Goal: Transaction & Acquisition: Obtain resource

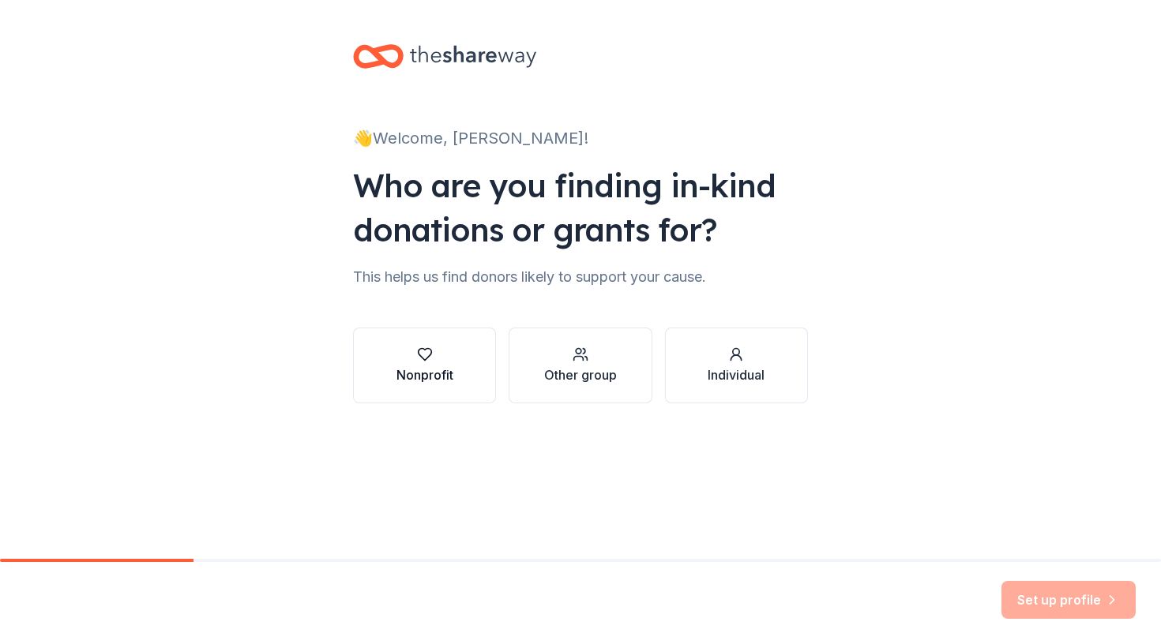
click at [424, 374] on div "Nonprofit" at bounding box center [424, 375] width 57 height 19
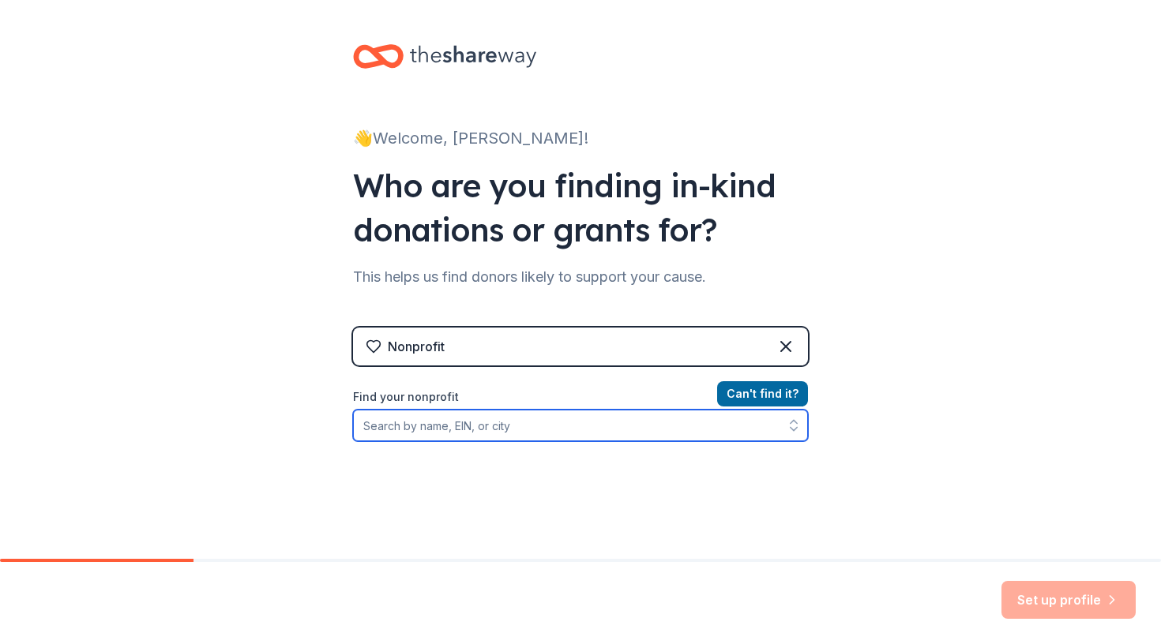
click at [446, 425] on input "Find your nonprofit" at bounding box center [580, 426] width 455 height 32
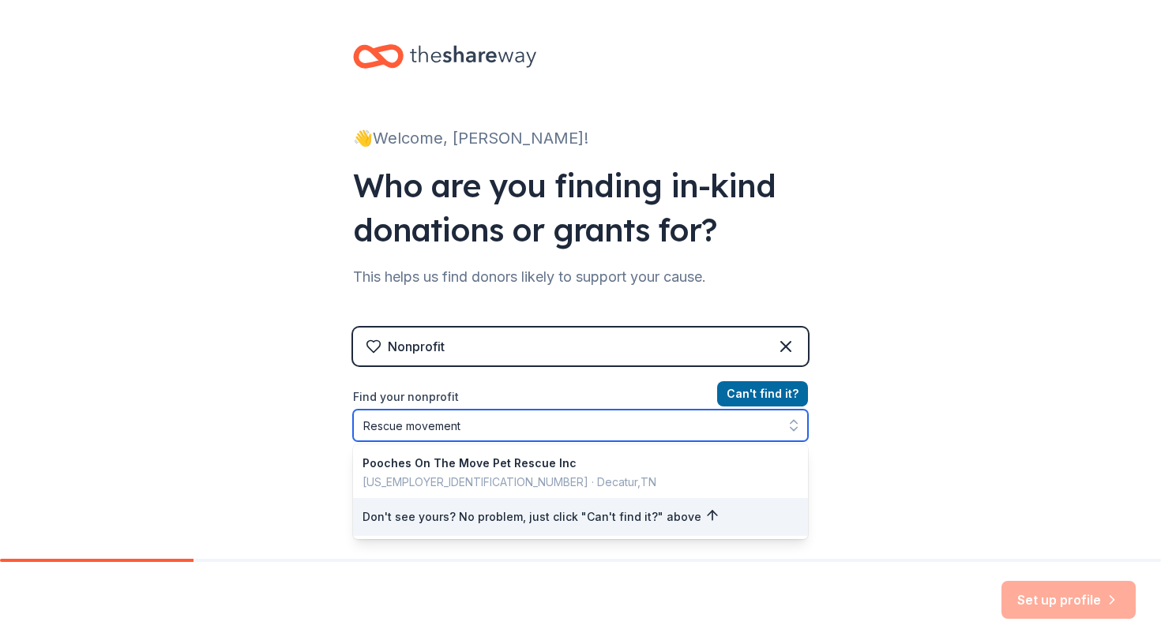
type input "Rescue movement"
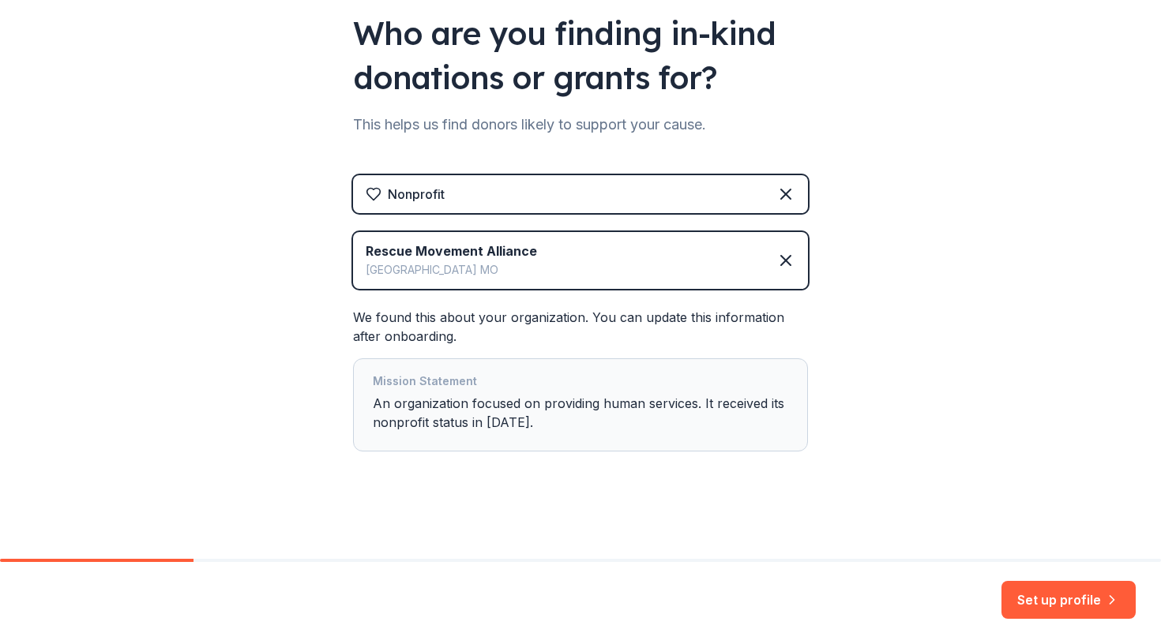
scroll to position [152, 0]
click at [524, 424] on div "Mission Statement An organization focused on providing human services. It recei…" at bounding box center [580, 405] width 415 height 66
click at [455, 404] on div "Mission Statement An organization focused on providing human services. It recei…" at bounding box center [580, 405] width 415 height 66
click at [1059, 602] on button "Set up profile" at bounding box center [1068, 600] width 134 height 38
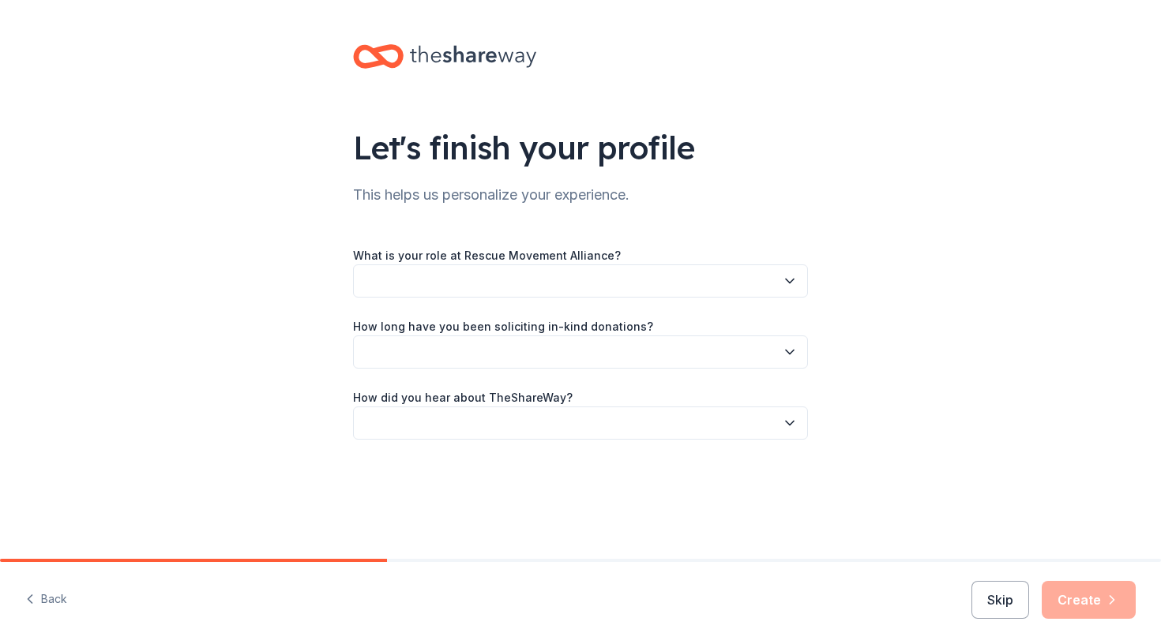
click at [392, 287] on button "button" at bounding box center [580, 281] width 455 height 33
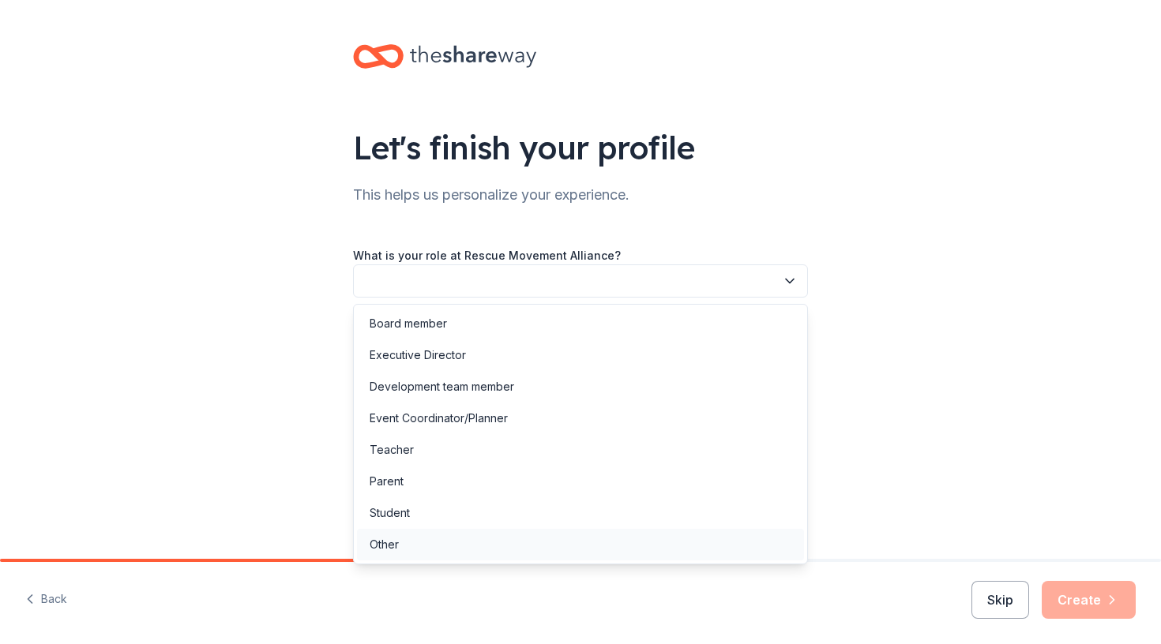
click at [405, 554] on div "Other" at bounding box center [580, 545] width 447 height 32
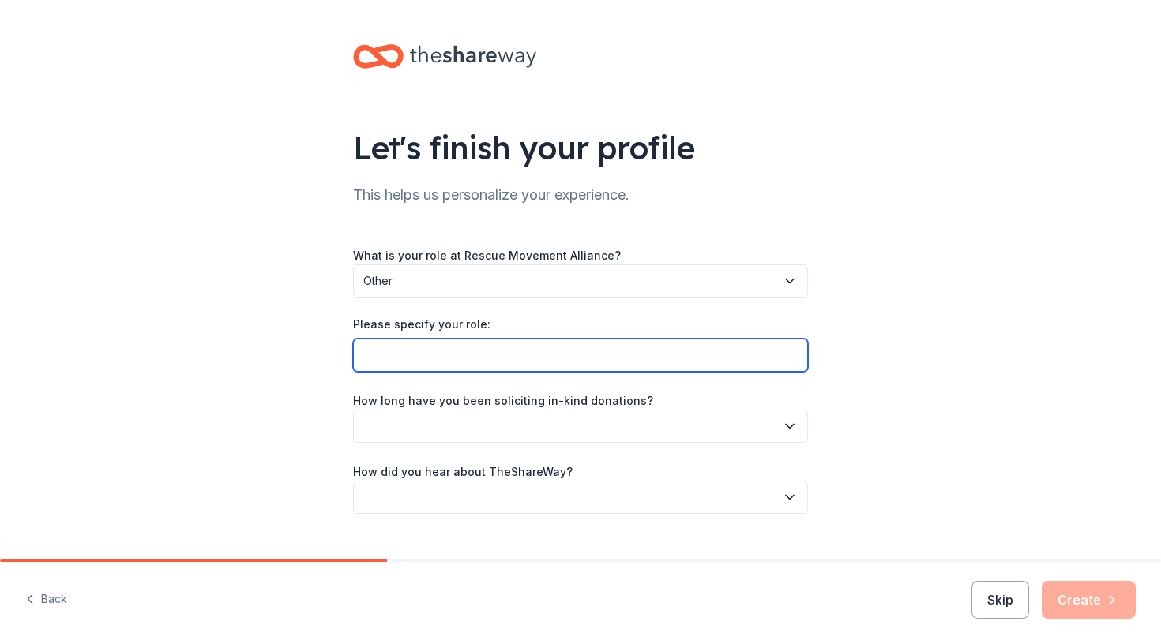
click at [388, 352] on input "Please specify your role:" at bounding box center [580, 355] width 455 height 33
type input "Volunteer"
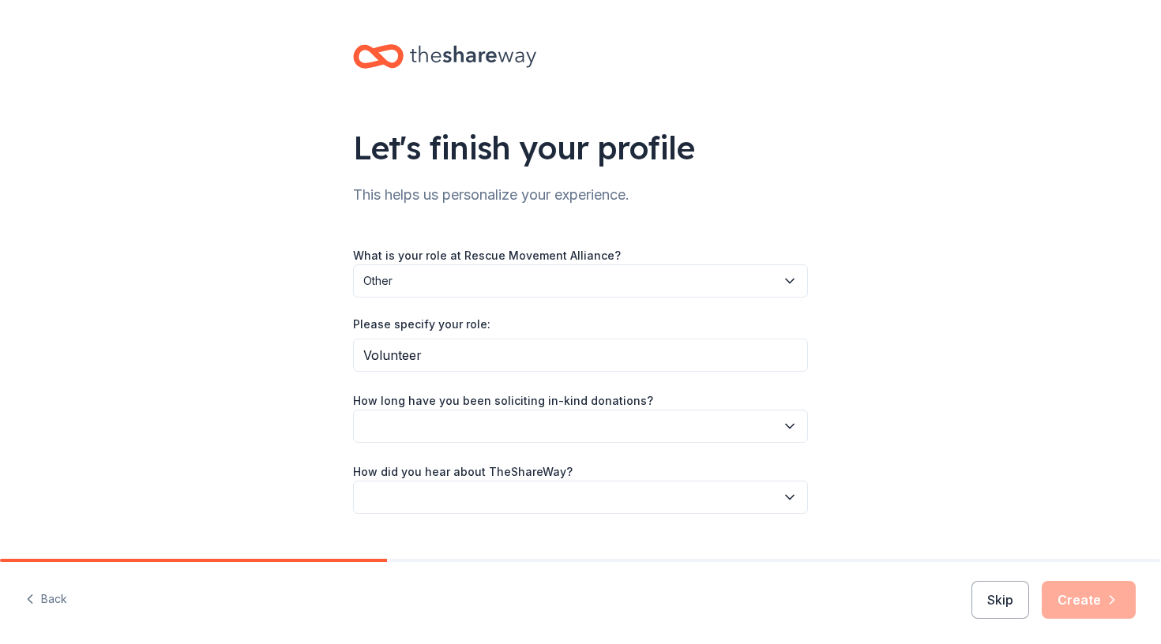
click at [422, 291] on button "Other" at bounding box center [580, 281] width 455 height 33
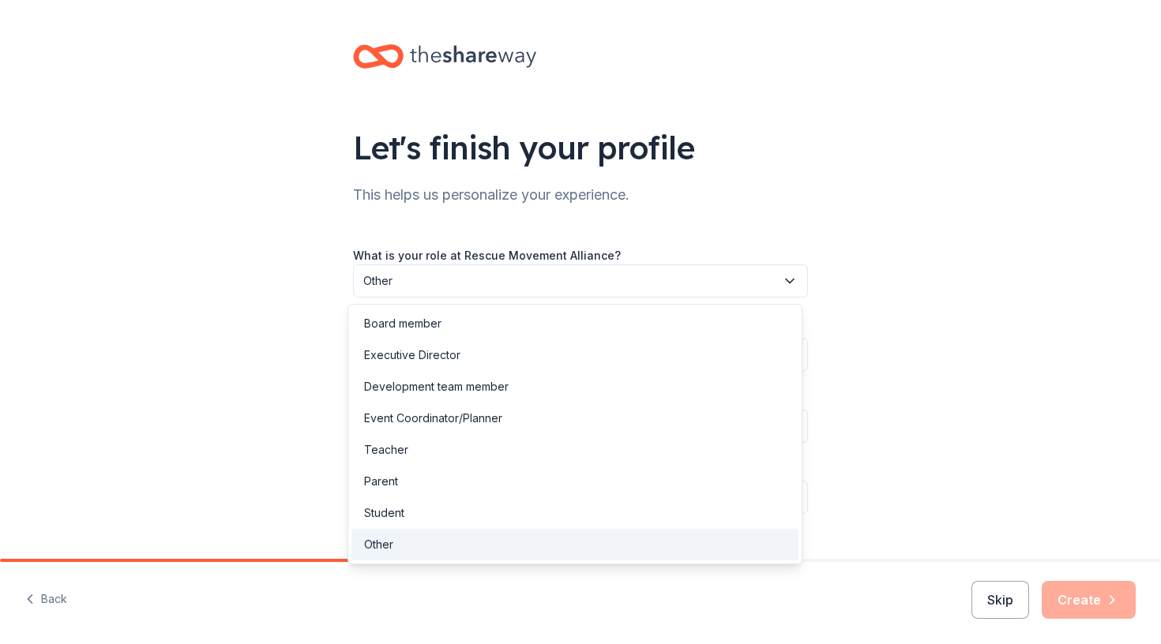
click at [420, 542] on div "Other" at bounding box center [574, 545] width 447 height 32
click at [385, 280] on span "Other" at bounding box center [569, 281] width 412 height 19
click at [396, 317] on div "Board member" at bounding box center [402, 323] width 77 height 19
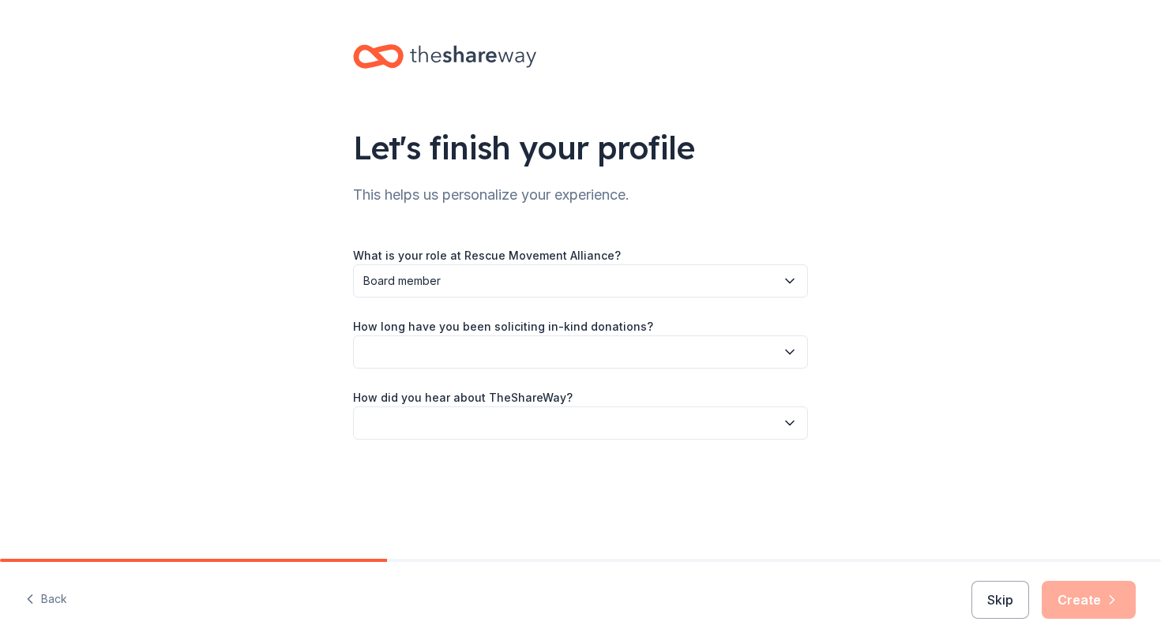
click at [433, 351] on button "button" at bounding box center [580, 352] width 455 height 33
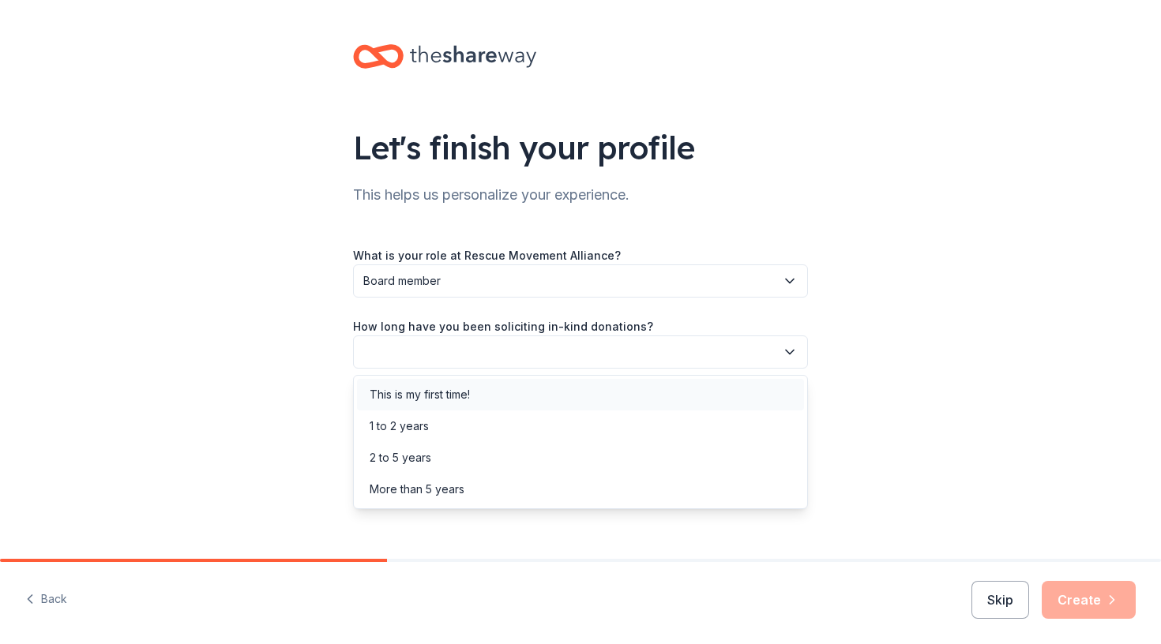
click at [400, 395] on div "This is my first time!" at bounding box center [420, 394] width 100 height 19
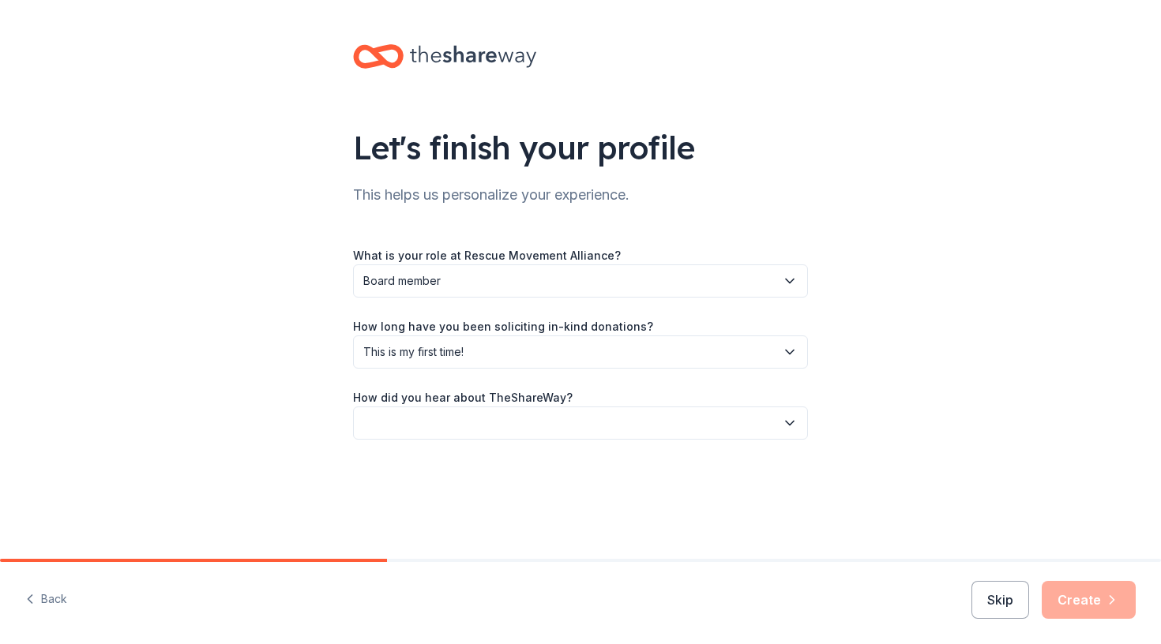
click at [375, 358] on span "This is my first time!" at bounding box center [569, 352] width 412 height 19
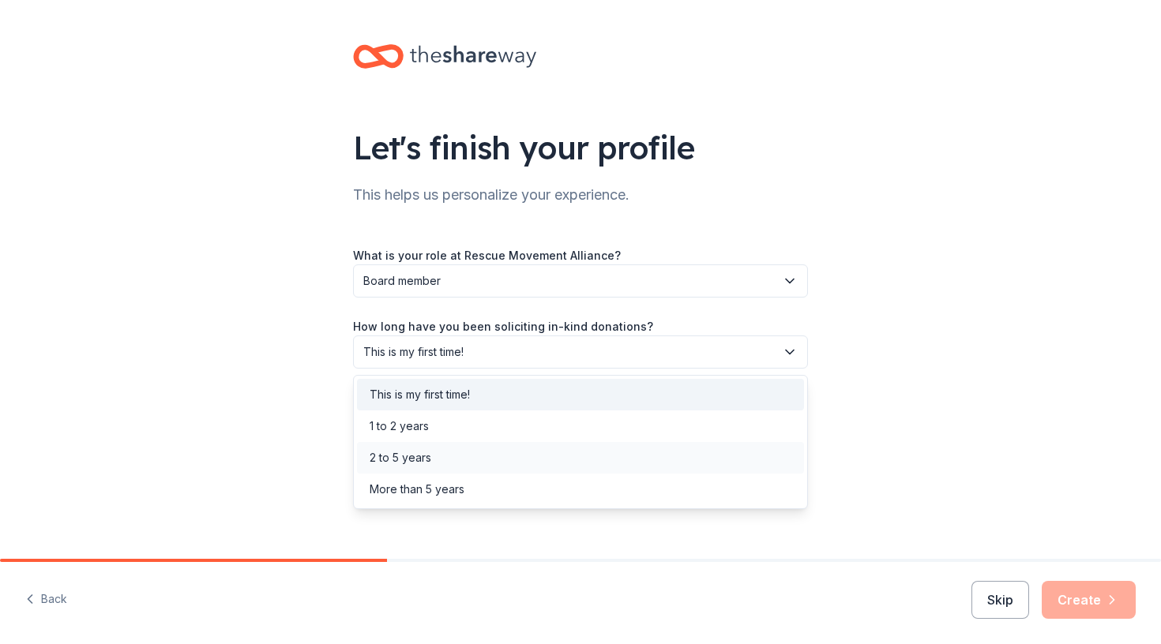
click at [388, 460] on div "2 to 5 years" at bounding box center [401, 457] width 62 height 19
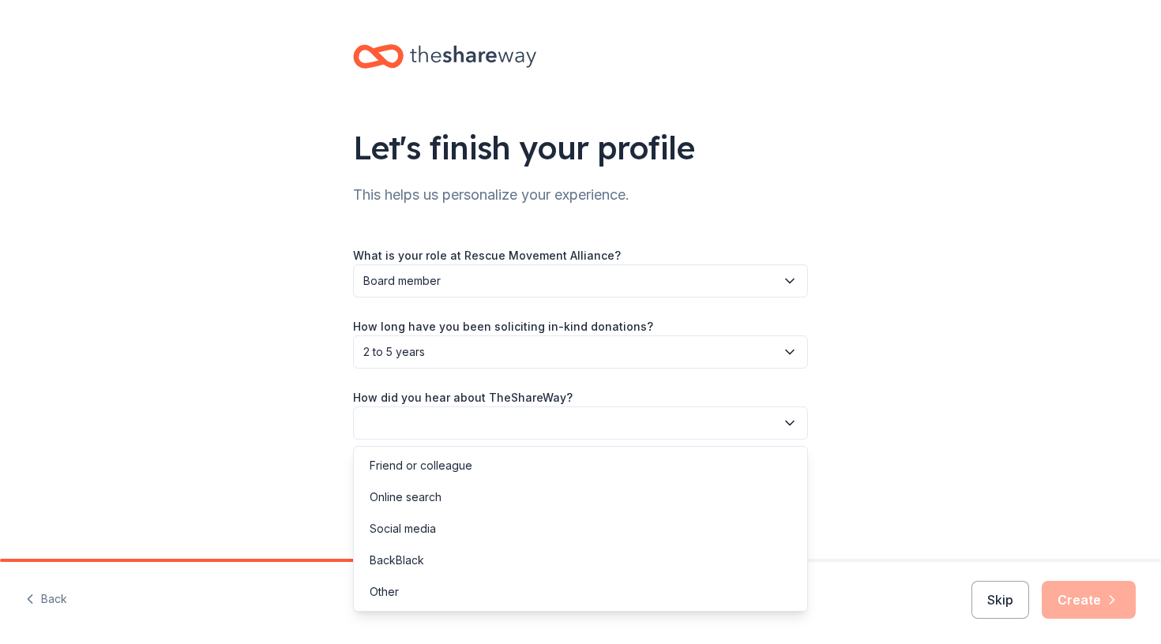
click at [385, 434] on button "button" at bounding box center [580, 423] width 455 height 33
click at [441, 512] on div "Online search" at bounding box center [580, 498] width 447 height 32
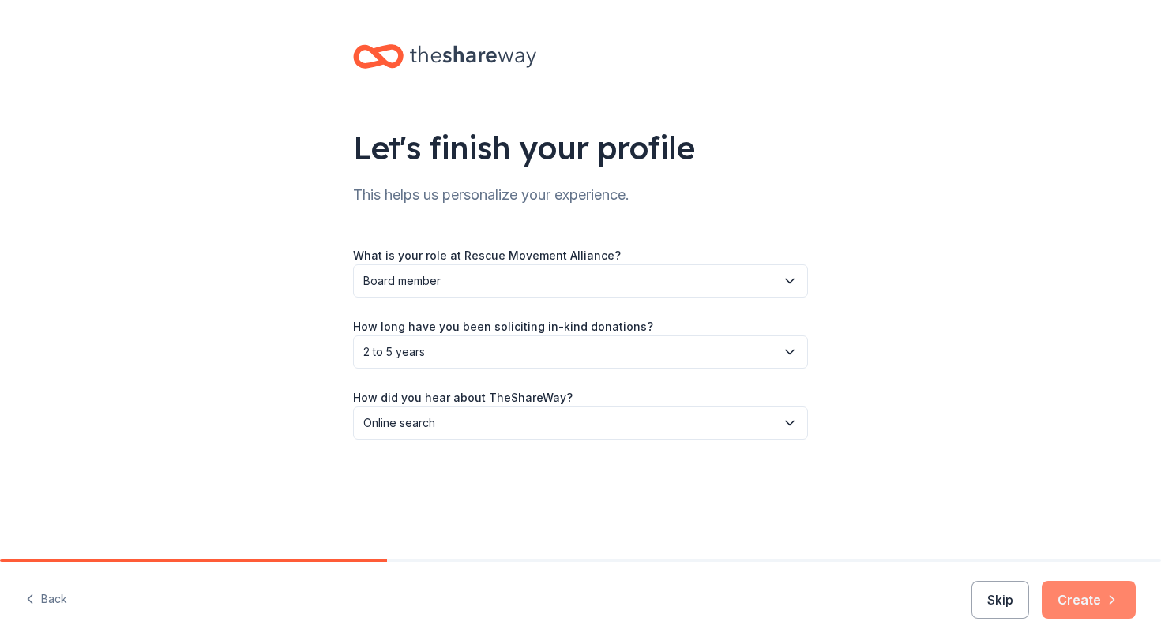
click at [1103, 588] on button "Create" at bounding box center [1088, 600] width 94 height 38
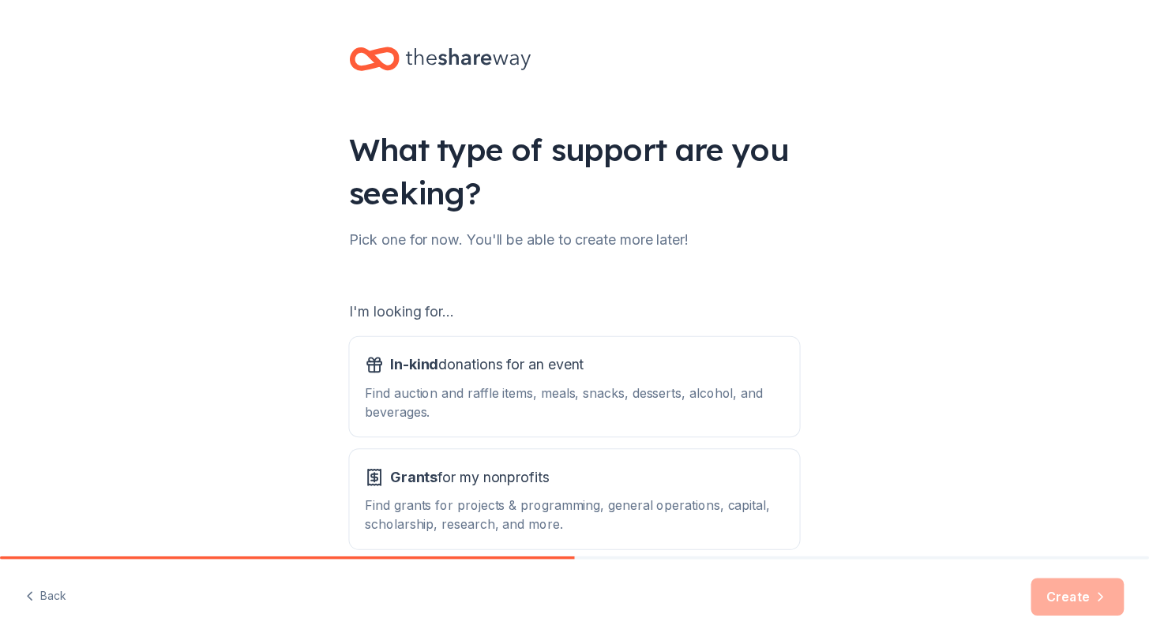
scroll to position [77, 0]
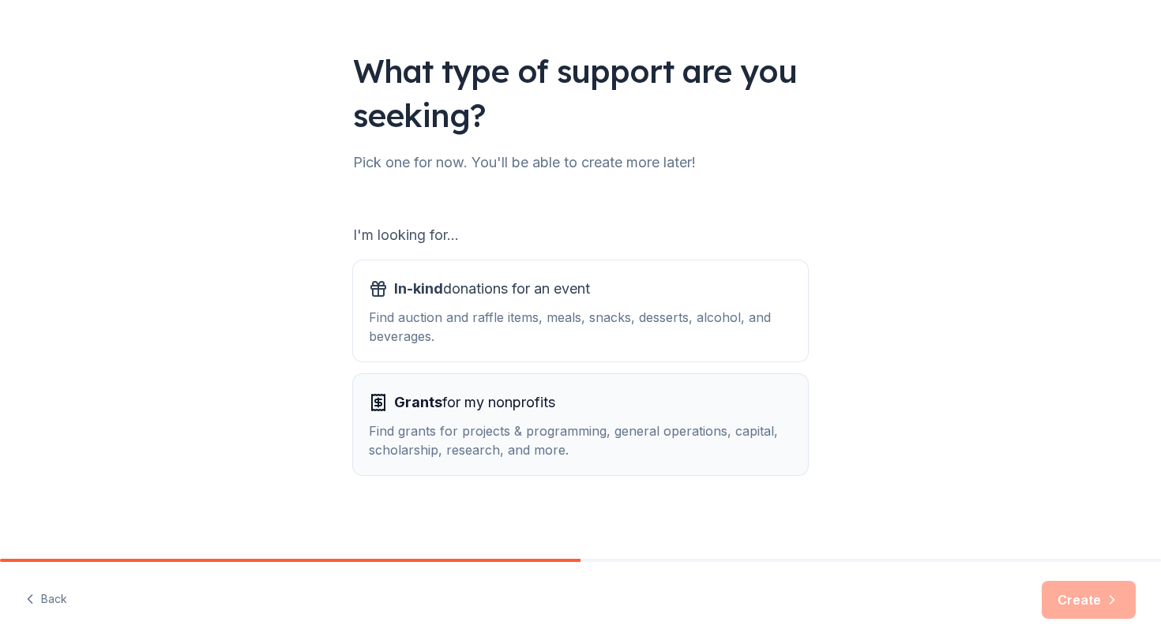
click at [501, 399] on span "Grants for my nonprofits" at bounding box center [474, 402] width 161 height 25
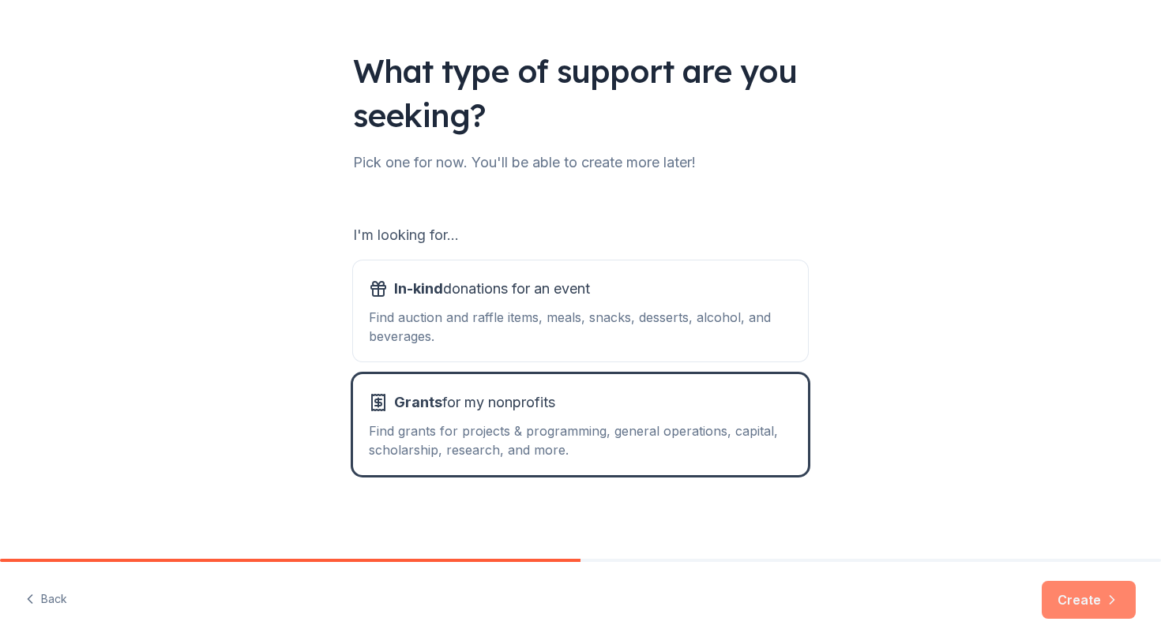
click at [1113, 609] on button "Create" at bounding box center [1088, 600] width 94 height 38
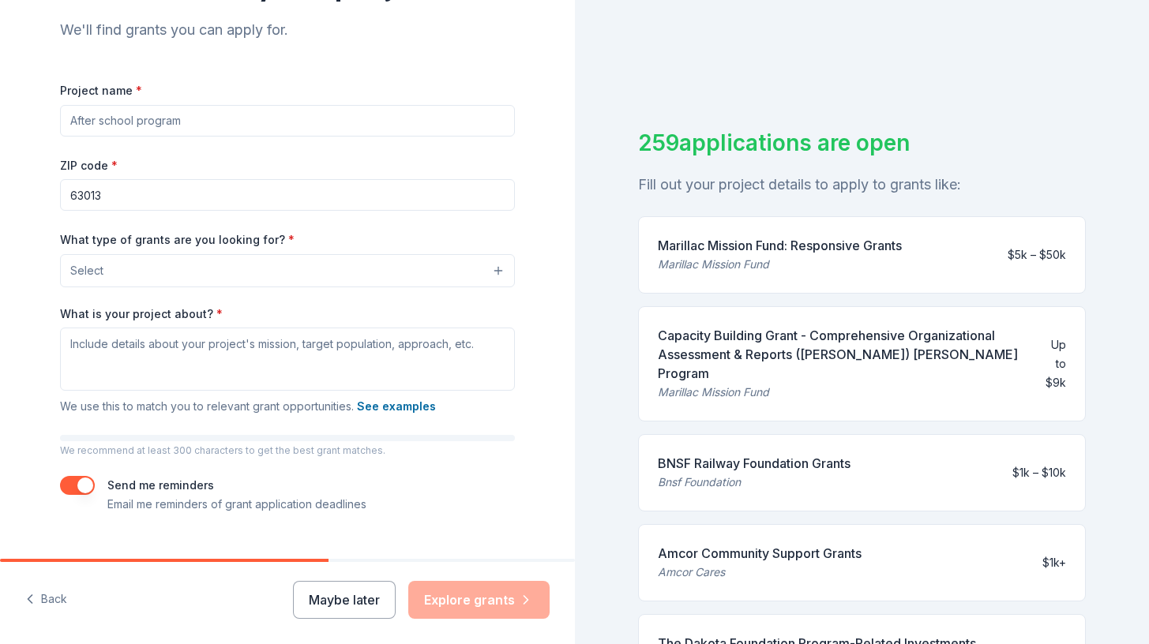
scroll to position [171, 0]
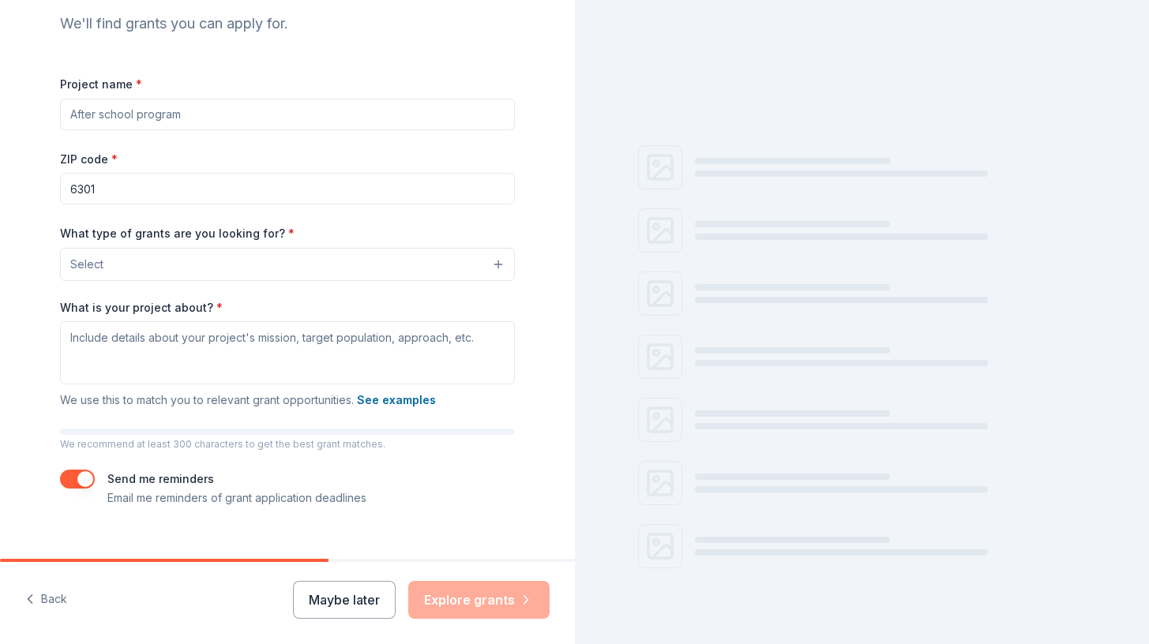
type input "63013"
click at [187, 101] on input "Project name *" at bounding box center [287, 115] width 455 height 32
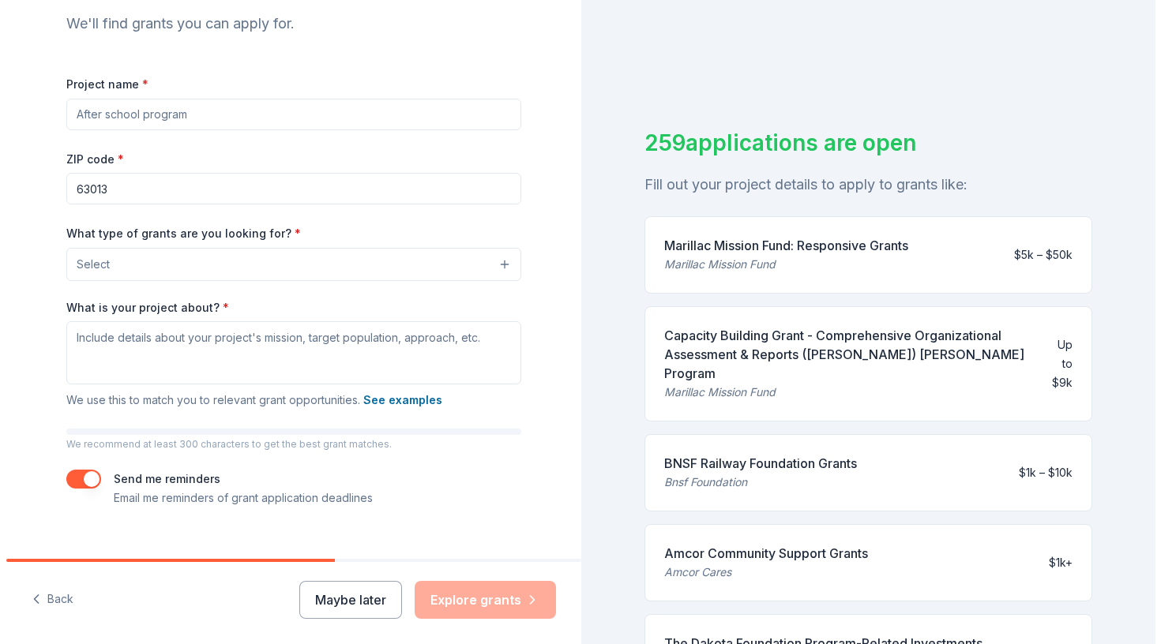
scroll to position [36, 0]
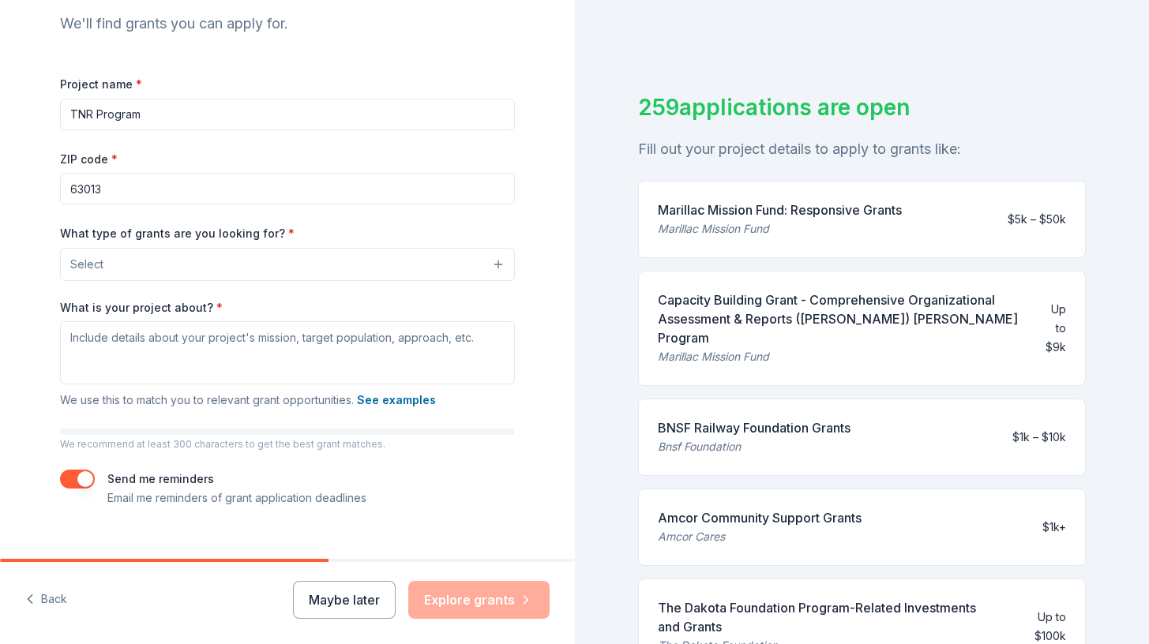
click at [104, 261] on button "Select" at bounding box center [287, 264] width 455 height 33
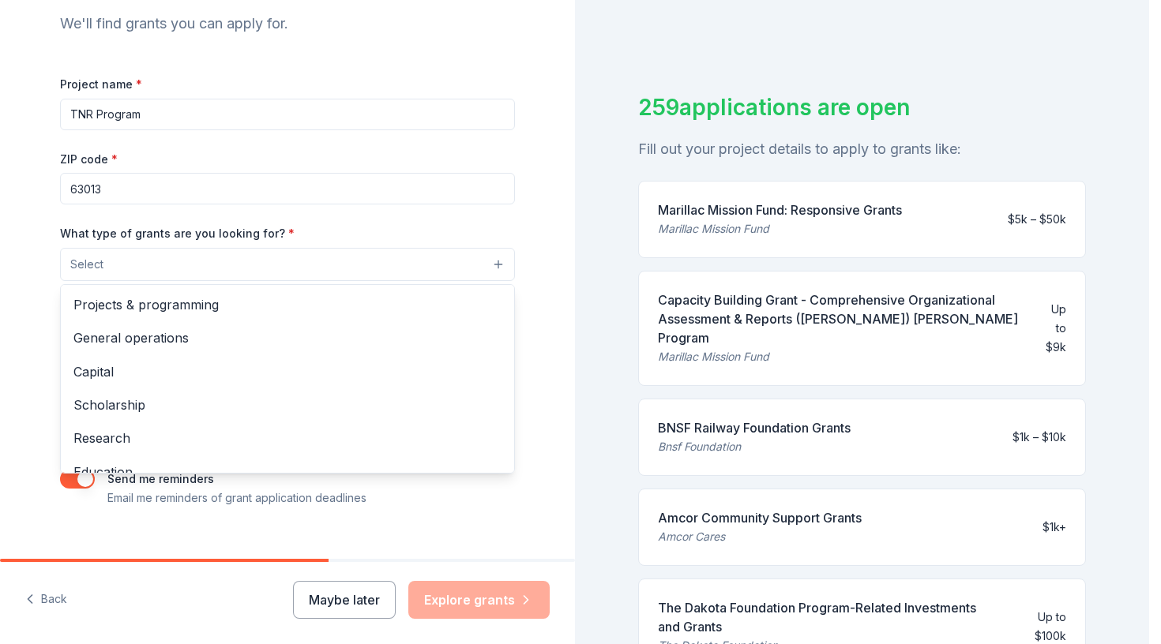
scroll to position [0, 0]
click at [129, 301] on span "Projects & programming" at bounding box center [287, 305] width 428 height 21
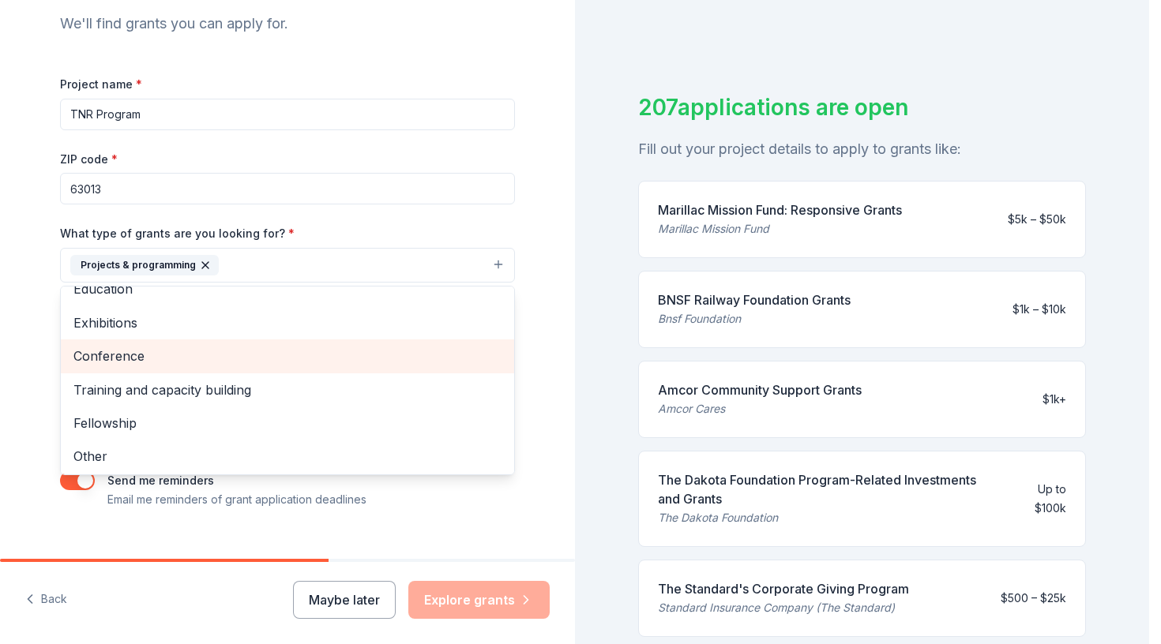
scroll to position [150, 0]
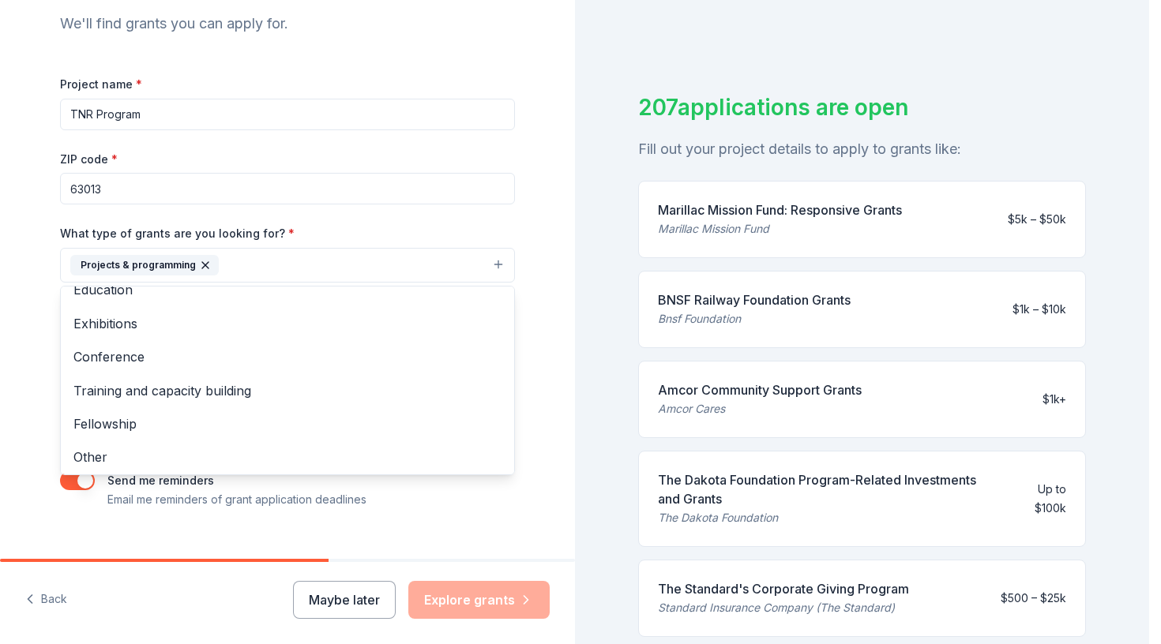
click at [35, 323] on div "Tell us about your project. We'll find grants you can apply for. Project name *…" at bounding box center [287, 207] width 505 height 756
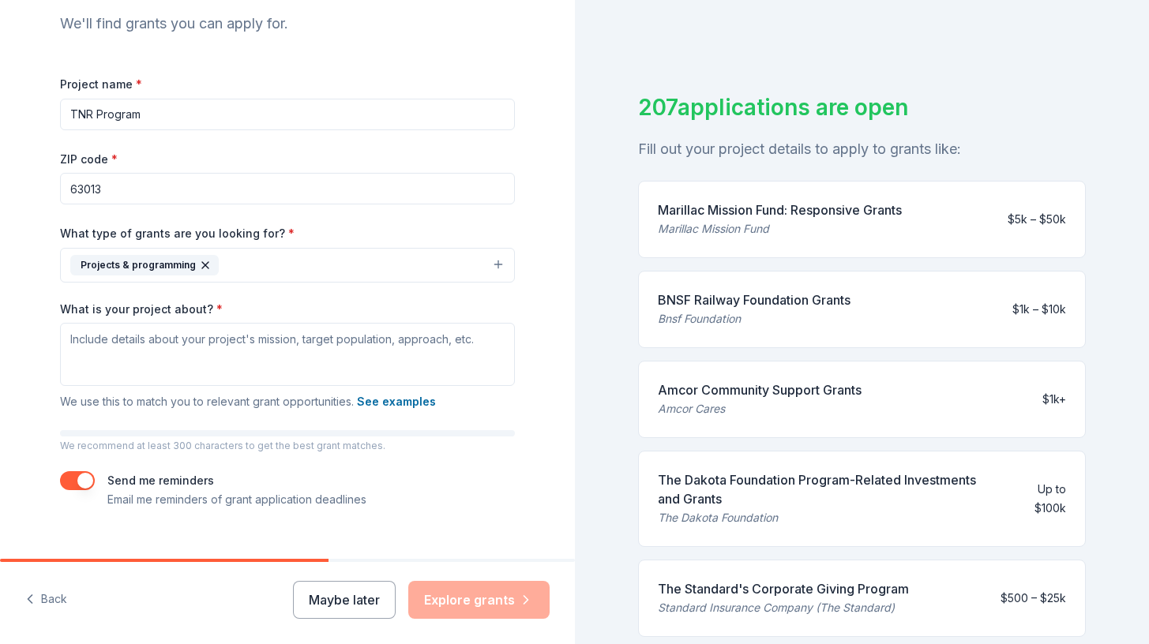
click at [250, 249] on button "Projects & programming" at bounding box center [287, 265] width 455 height 35
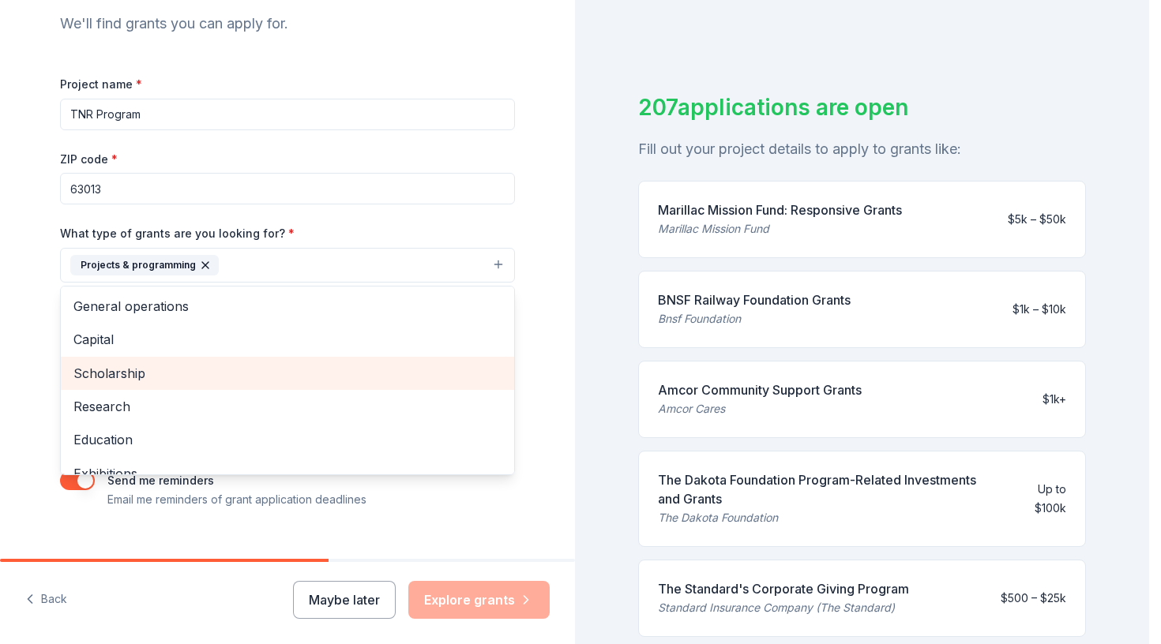
scroll to position [118, 0]
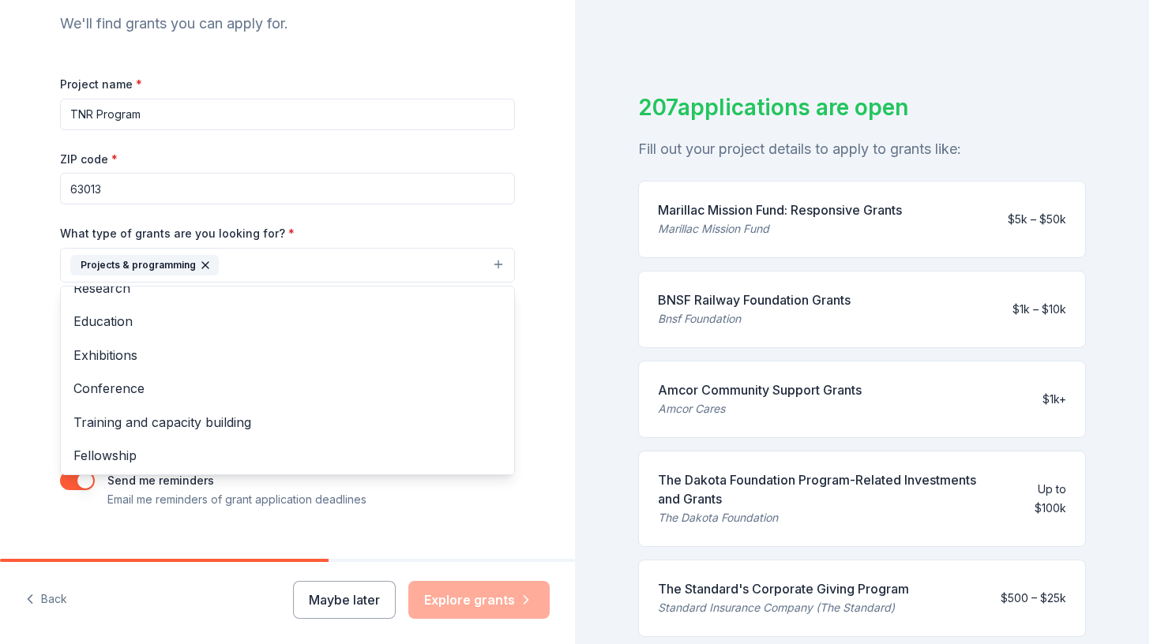
click at [17, 333] on div "Tell us about your project. We'll find grants you can apply for. Project name *…" at bounding box center [287, 207] width 575 height 756
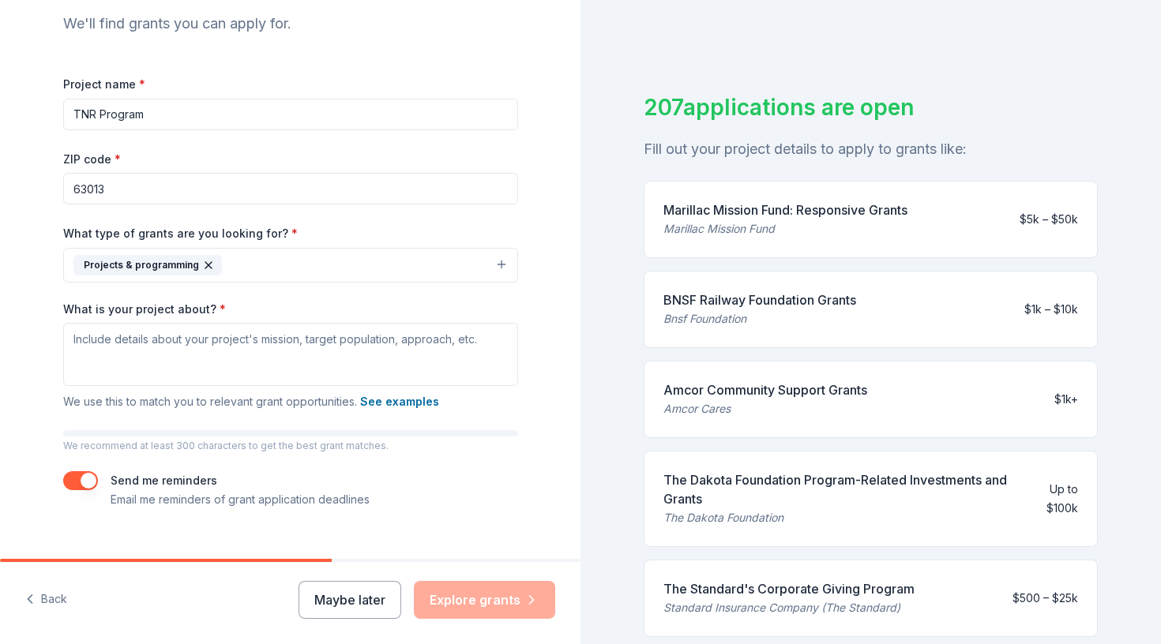
click at [322, 250] on button "Projects & programming" at bounding box center [290, 265] width 455 height 35
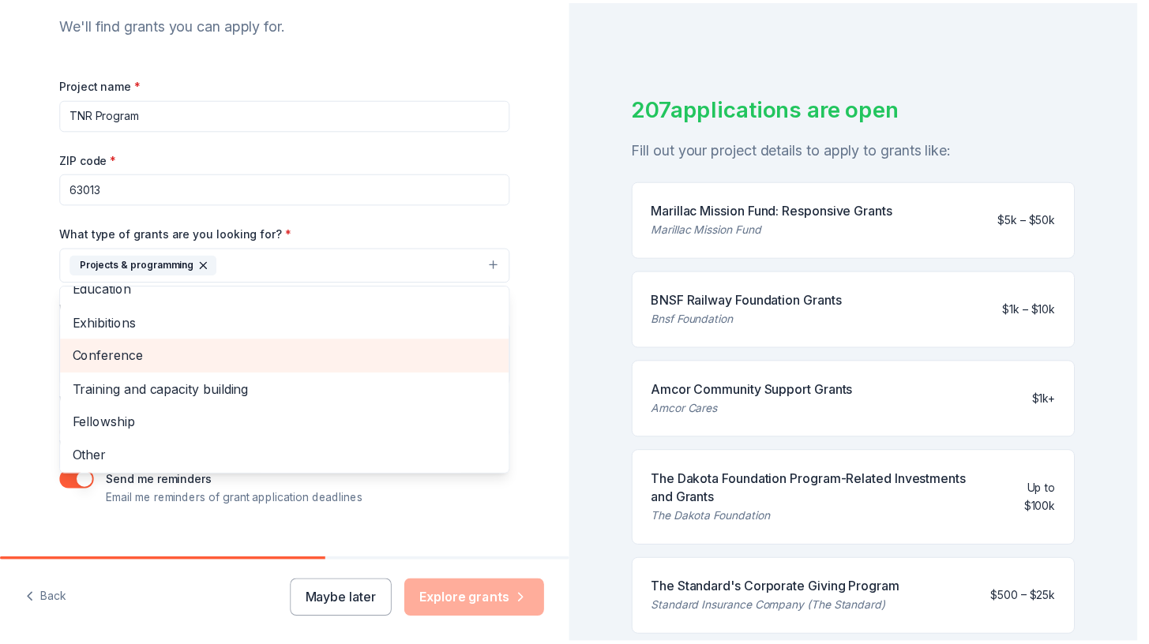
scroll to position [150, 0]
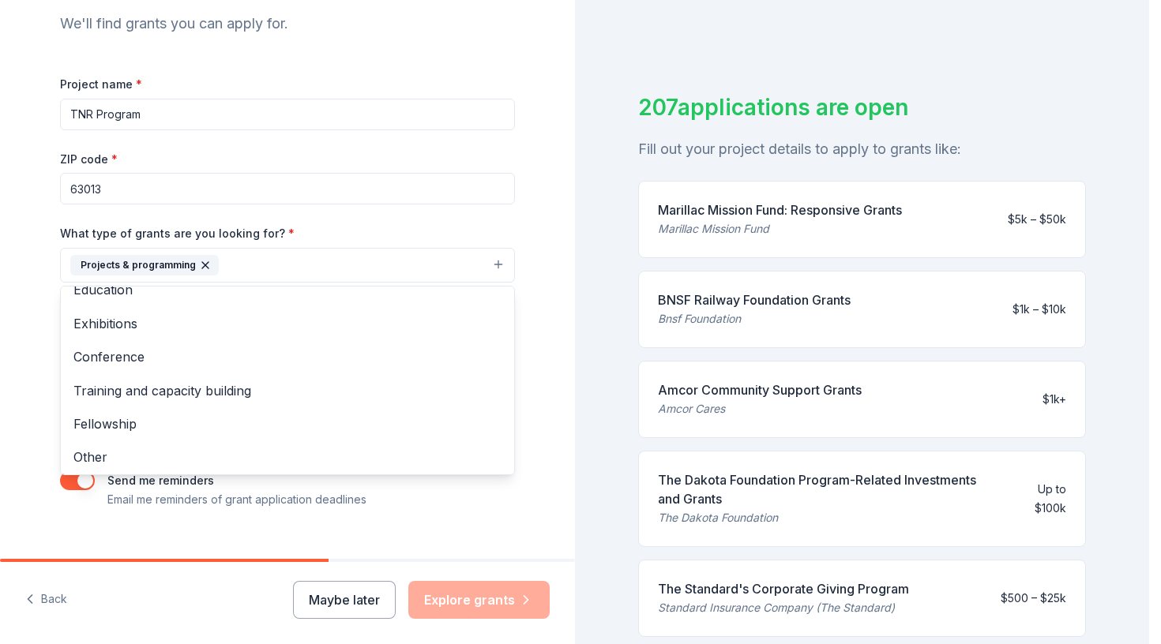
click at [35, 295] on div "Tell us about your project. We'll find grants you can apply for. Project name *…" at bounding box center [287, 207] width 505 height 756
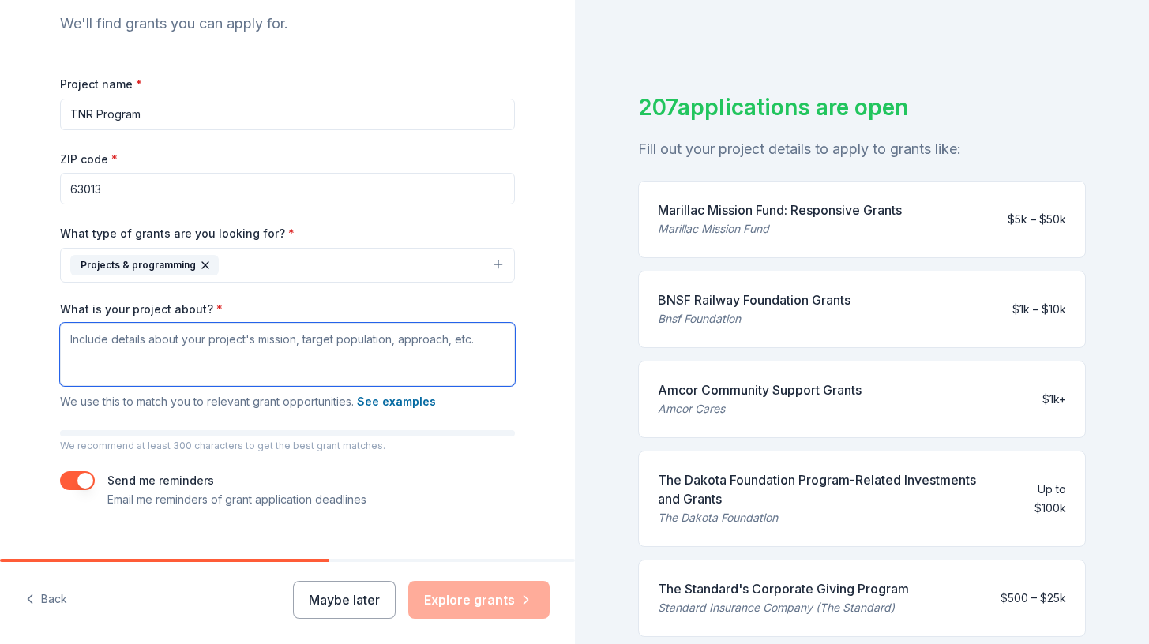
click at [200, 358] on textarea "What is your project about? *" at bounding box center [287, 354] width 455 height 63
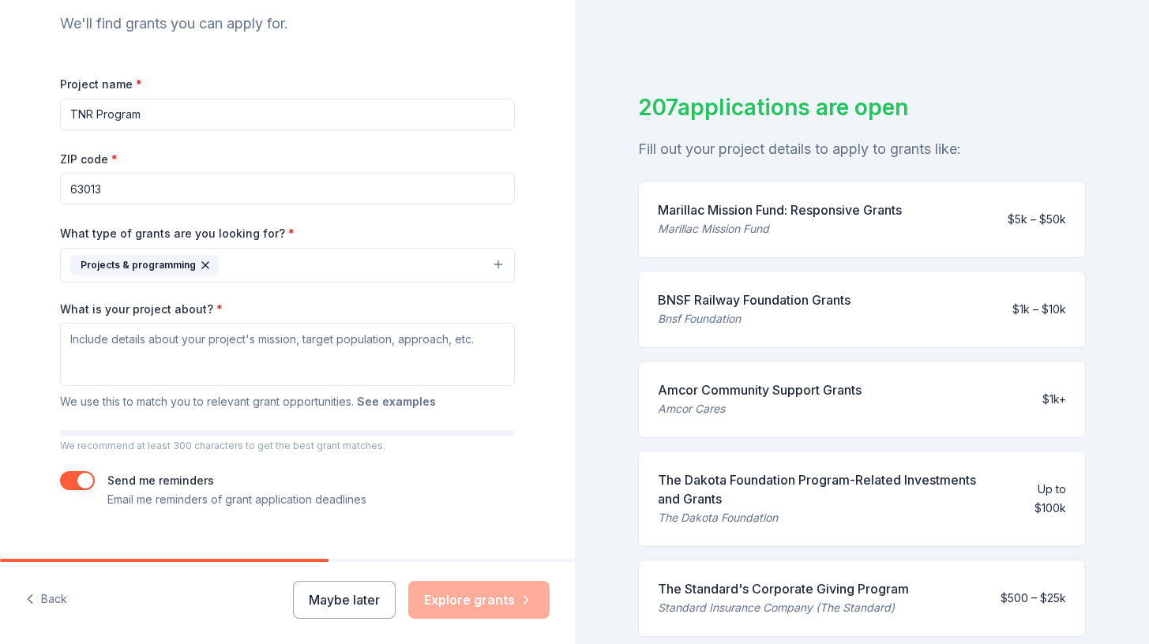
click at [379, 402] on button "See examples" at bounding box center [396, 401] width 79 height 19
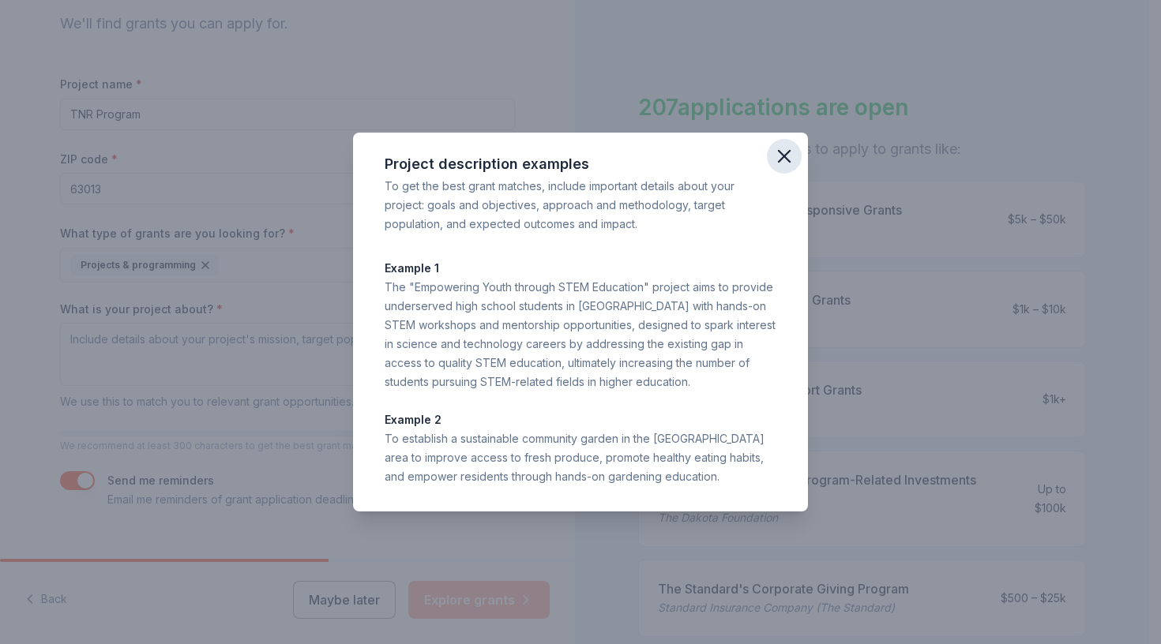
click at [787, 155] on icon "button" at bounding box center [784, 156] width 22 height 22
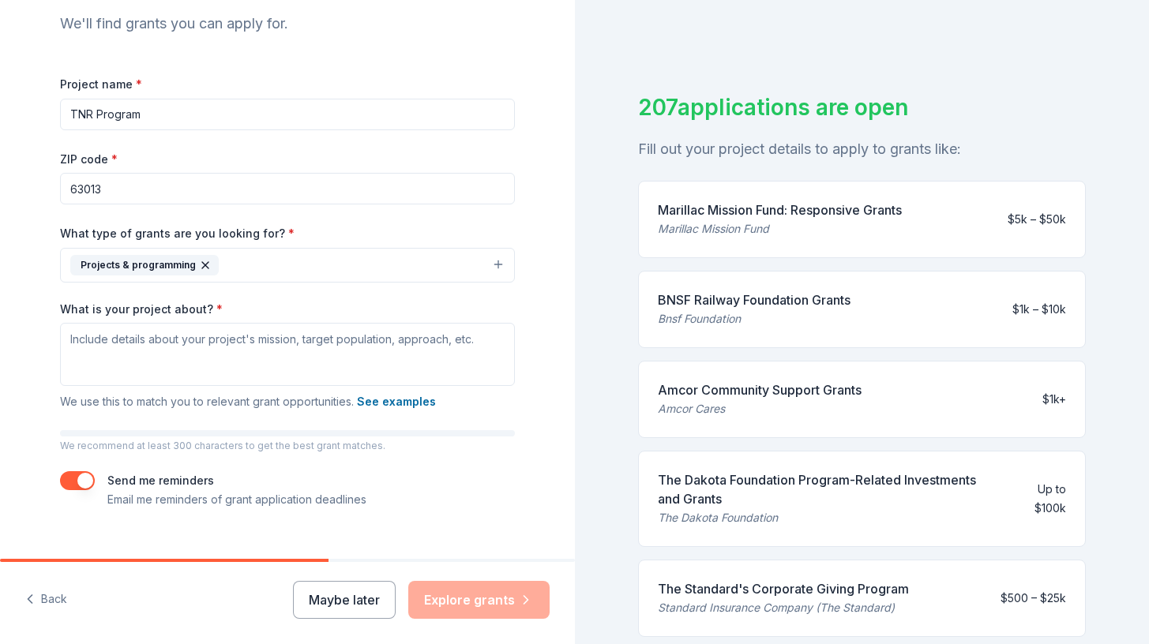
click at [90, 114] on input "TNR Program" at bounding box center [287, 115] width 455 height 32
click at [214, 124] on input "Trap-Neuter-Return Program" at bounding box center [287, 115] width 455 height 32
click at [302, 151] on div "ZIP code * 63013" at bounding box center [287, 177] width 455 height 56
click at [171, 110] on input "Trap-Neuter-Return Program" at bounding box center [287, 115] width 455 height 32
type input "Trap-Neuter-Return (TNR) Program"
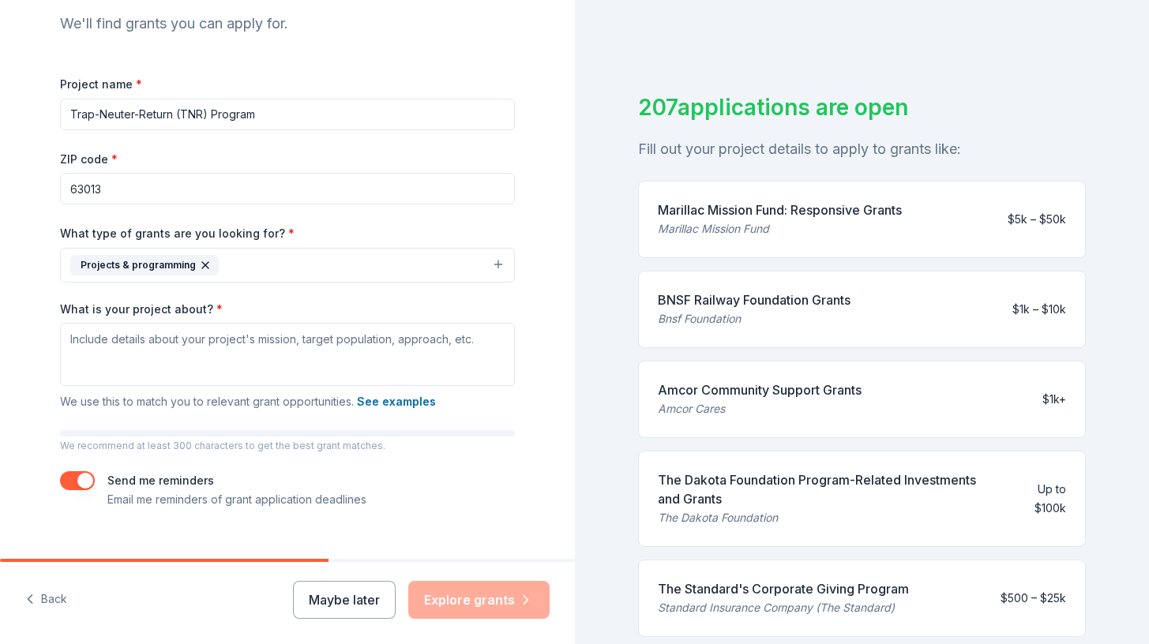
click at [24, 192] on div "Tell us about your project. We'll find grants you can apply for. Project name *…" at bounding box center [287, 207] width 575 height 756
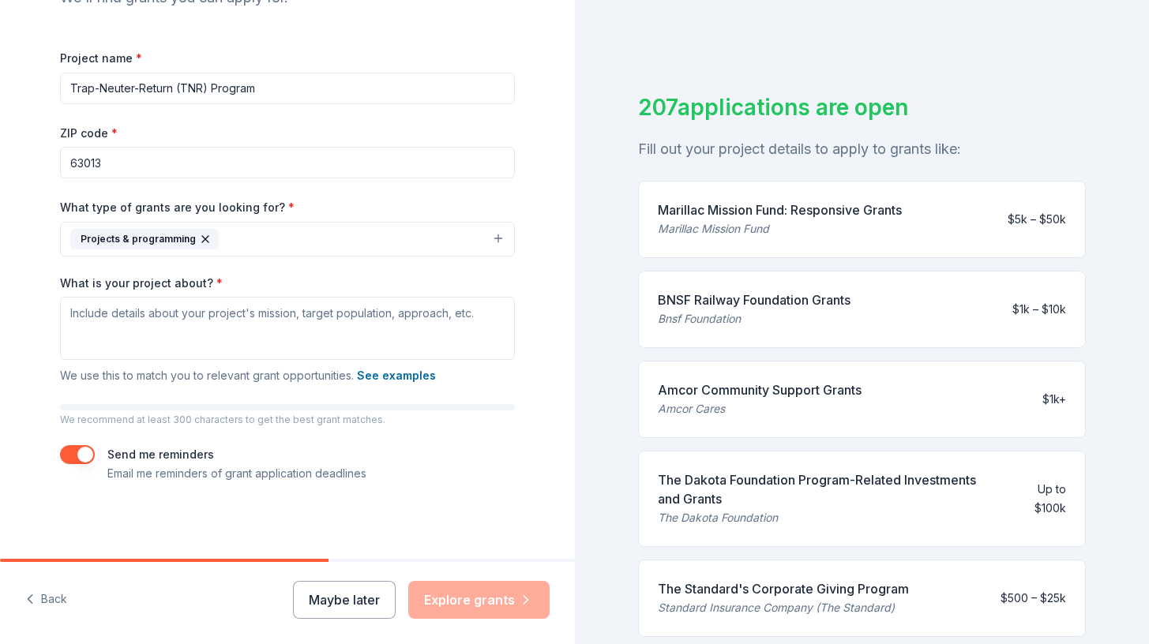
scroll to position [196, 0]
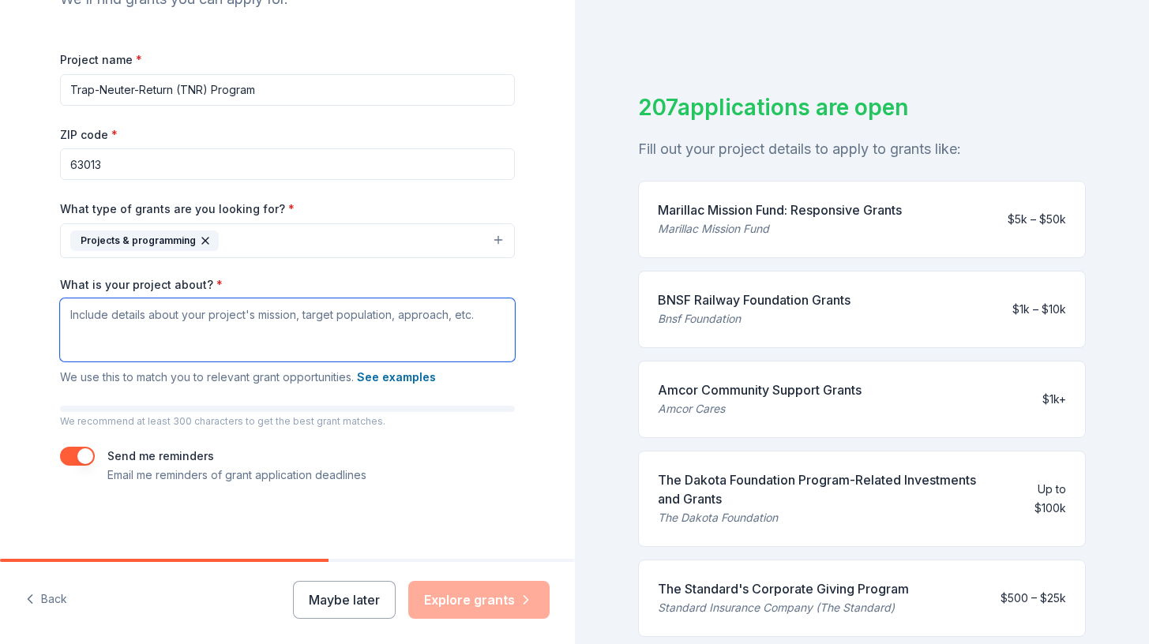
click at [148, 310] on textarea "What is your project about? *" at bounding box center [287, 329] width 455 height 63
paste textarea "Our program is dedicated to addressing the overpopulation of community (feral a…"
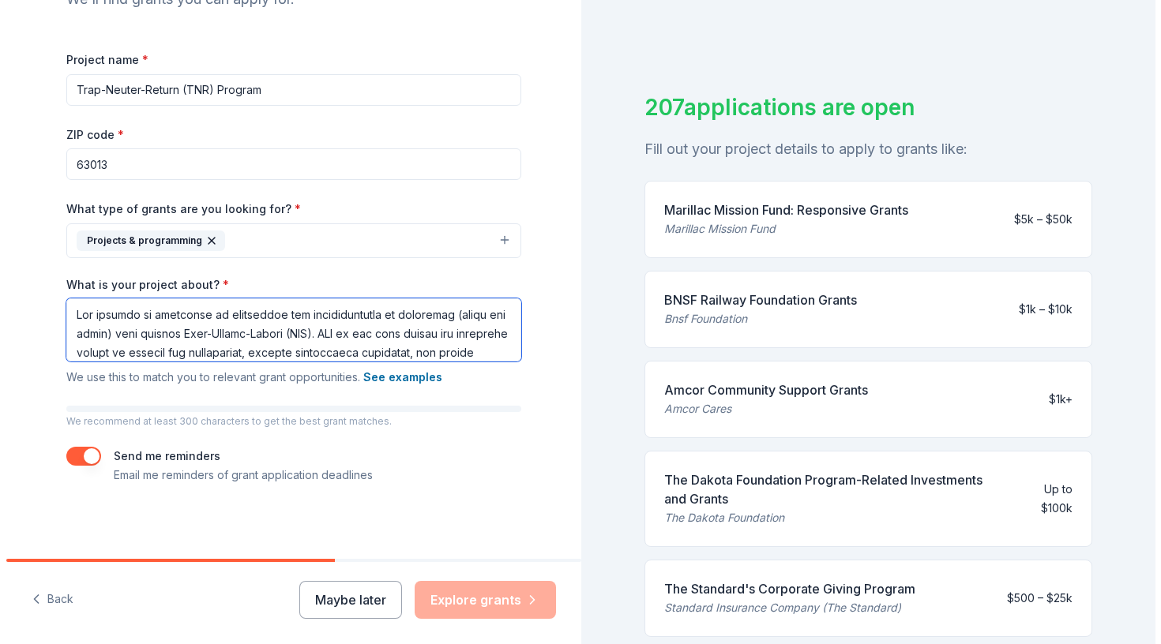
scroll to position [422, 0]
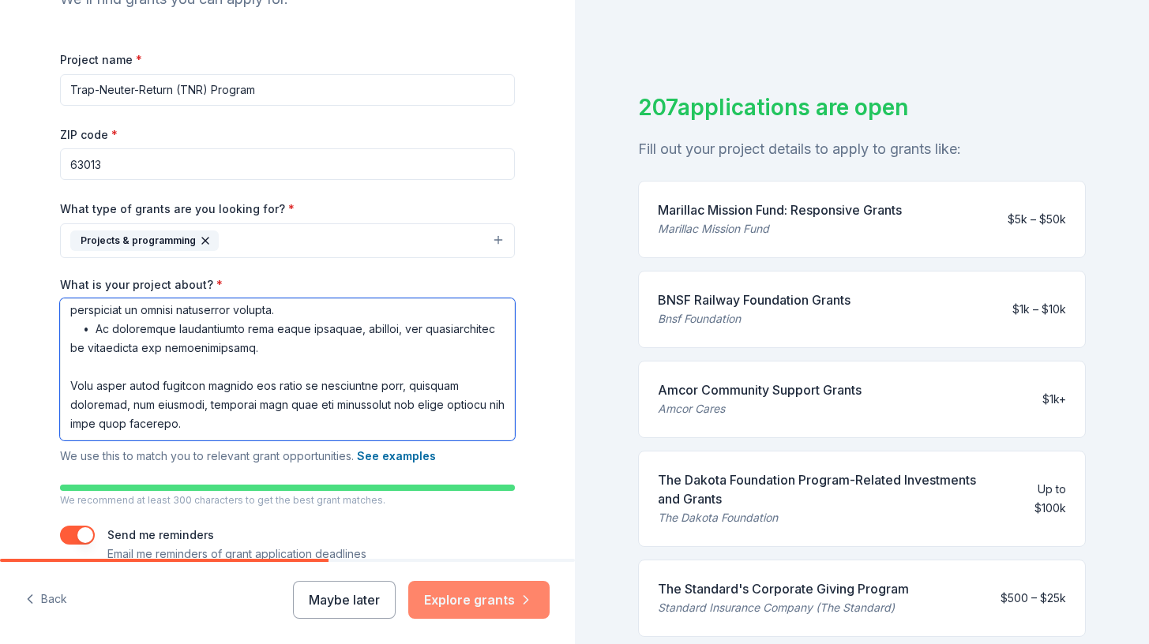
type textarea "Our program is dedicated to addressing the overpopulation of community (feral a…"
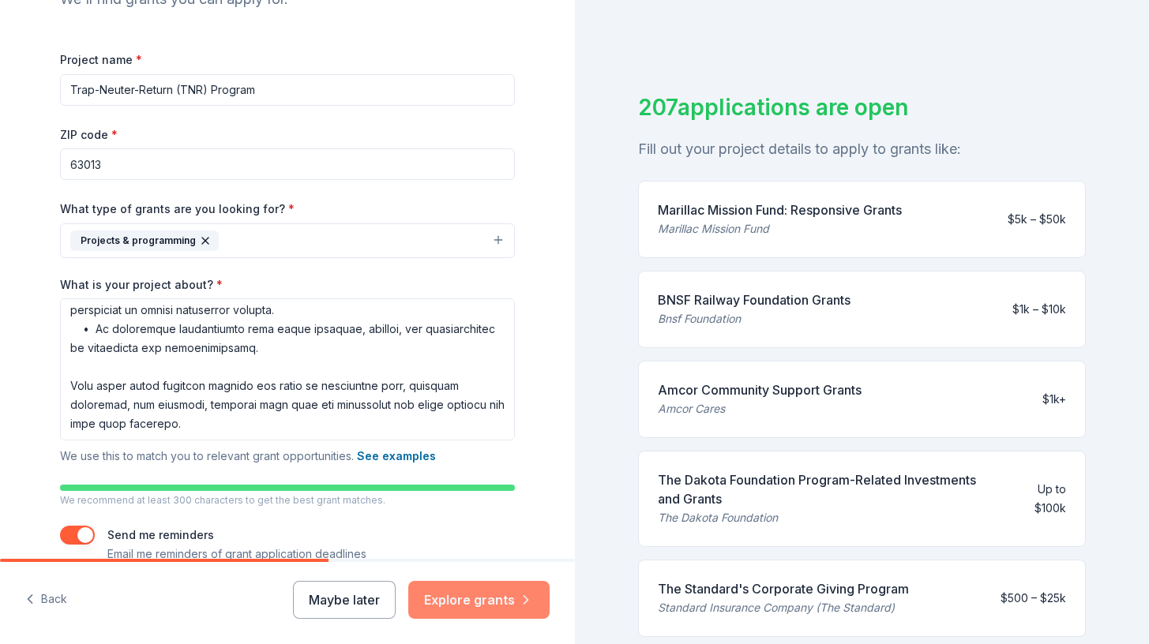
click at [487, 591] on button "Explore grants" at bounding box center [478, 600] width 141 height 38
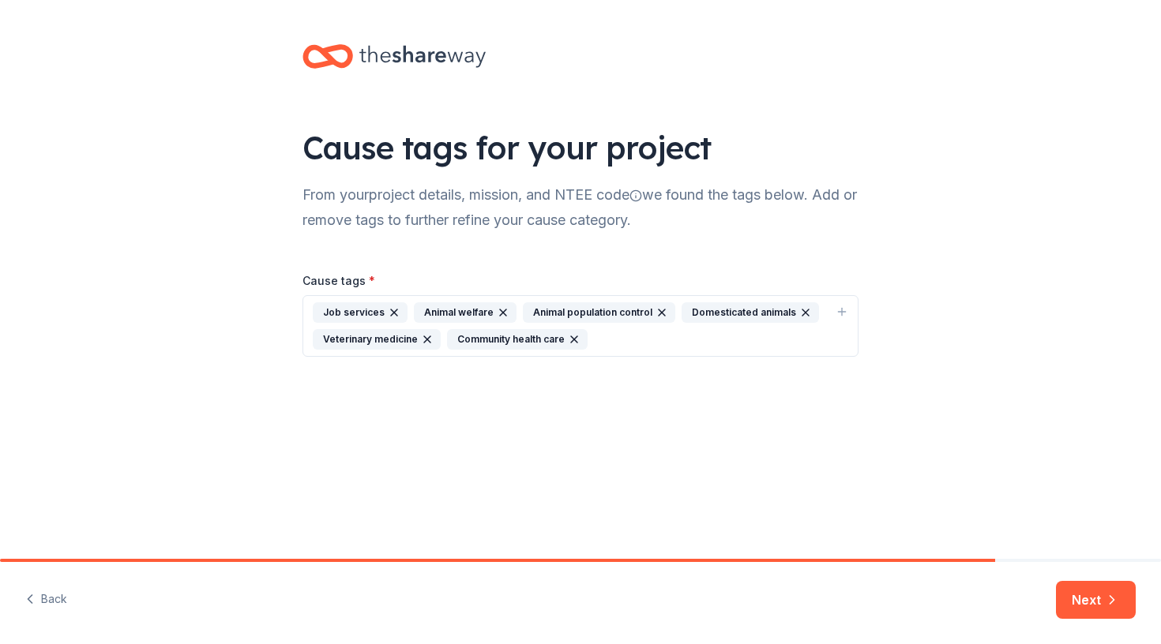
click at [596, 334] on div "Job services Animal welfare Animal population control Domesticated animals Vete…" at bounding box center [571, 325] width 516 height 47
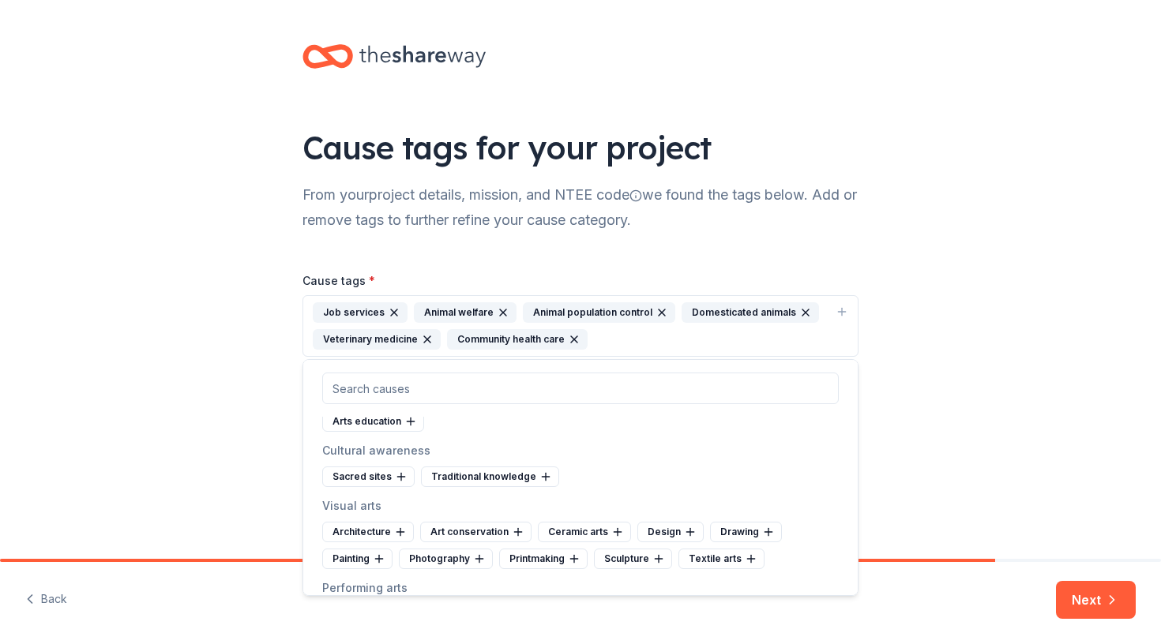
scroll to position [201, 0]
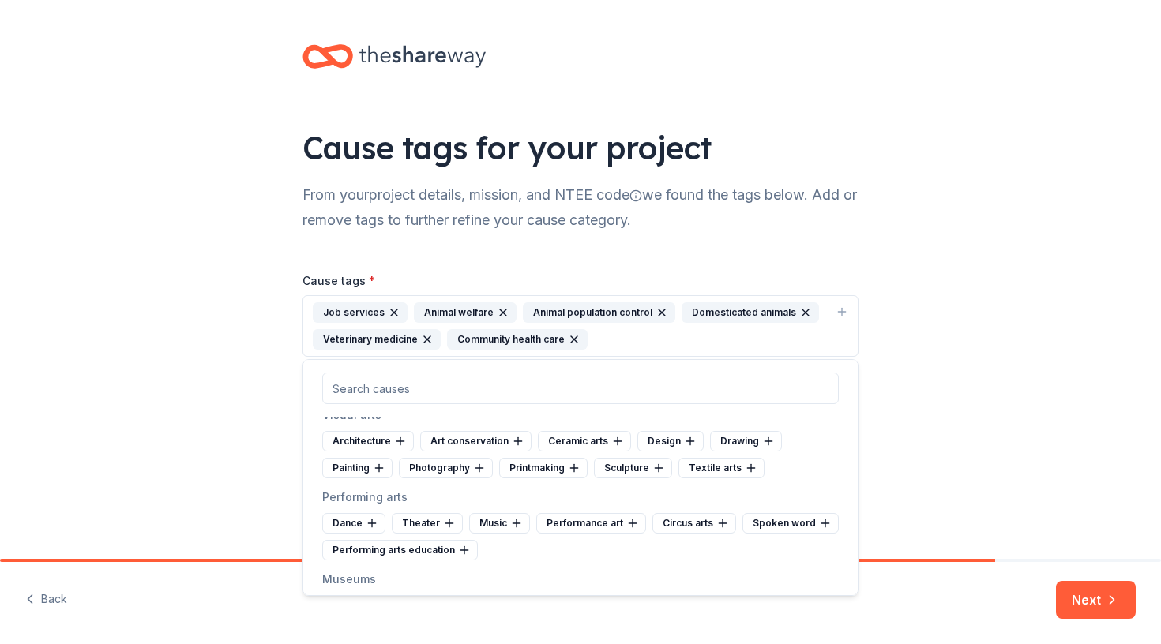
click at [395, 314] on icon "button" at bounding box center [394, 312] width 13 height 13
click at [573, 343] on icon "button" at bounding box center [574, 339] width 13 height 13
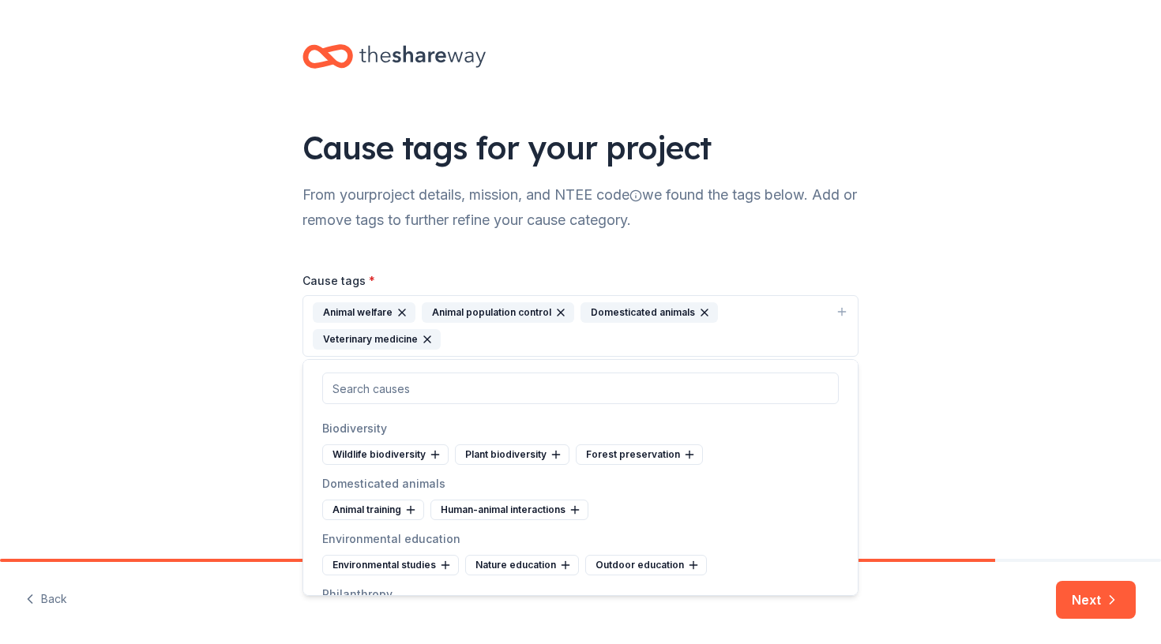
scroll to position [1388, 0]
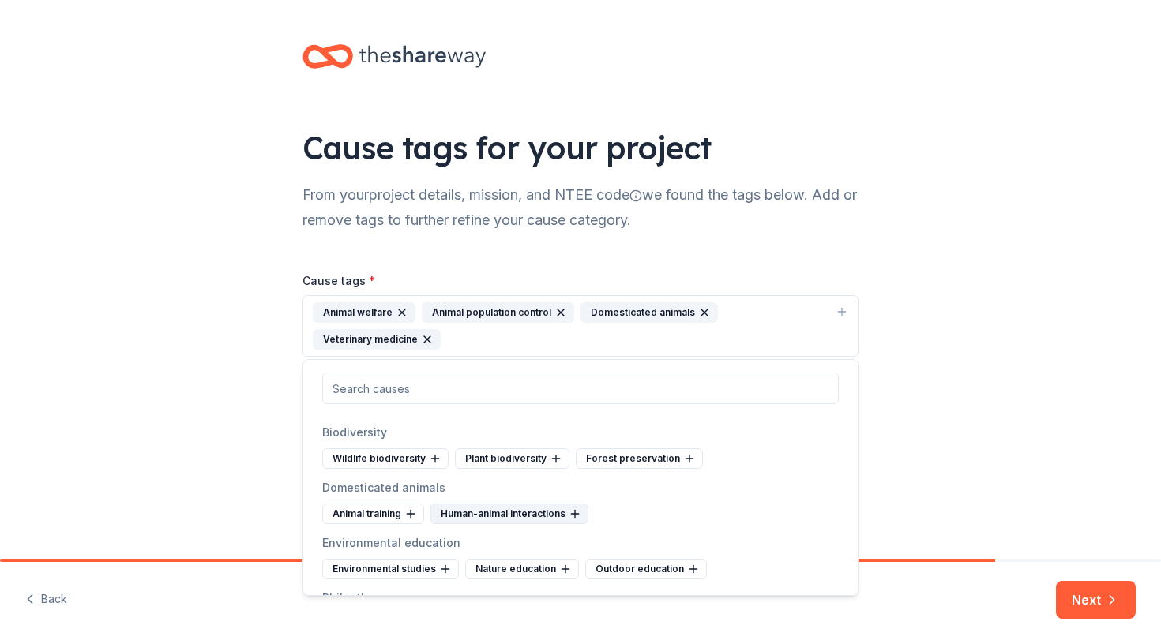
click at [571, 515] on icon at bounding box center [575, 514] width 13 height 13
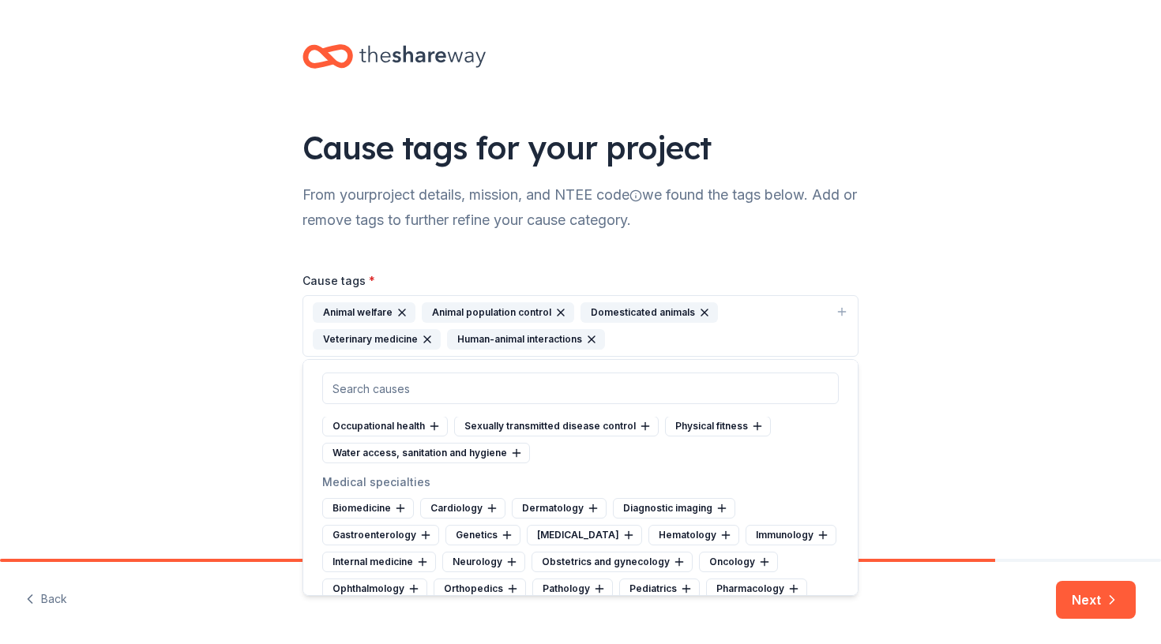
scroll to position [2437, 0]
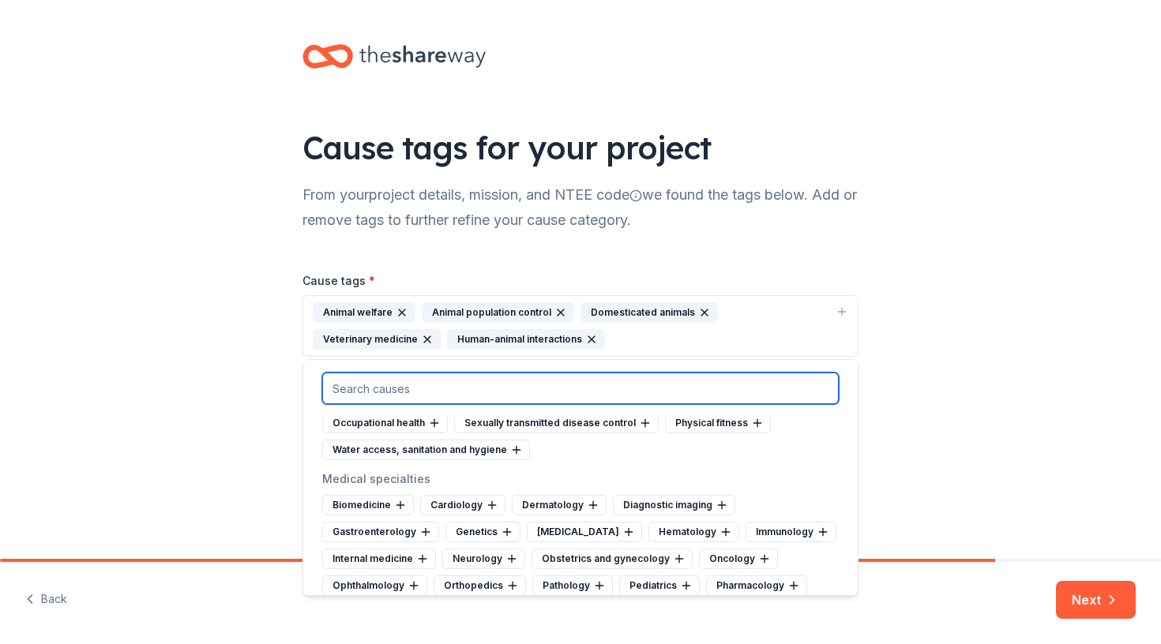
click at [378, 383] on input "text" at bounding box center [580, 389] width 516 height 32
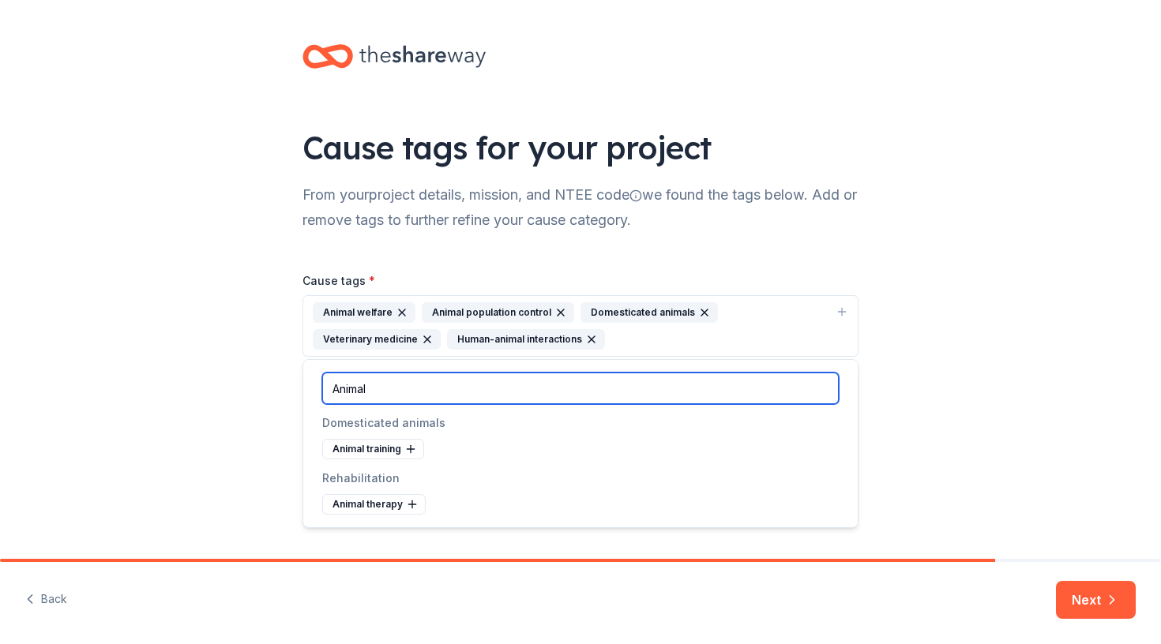
scroll to position [0, 0]
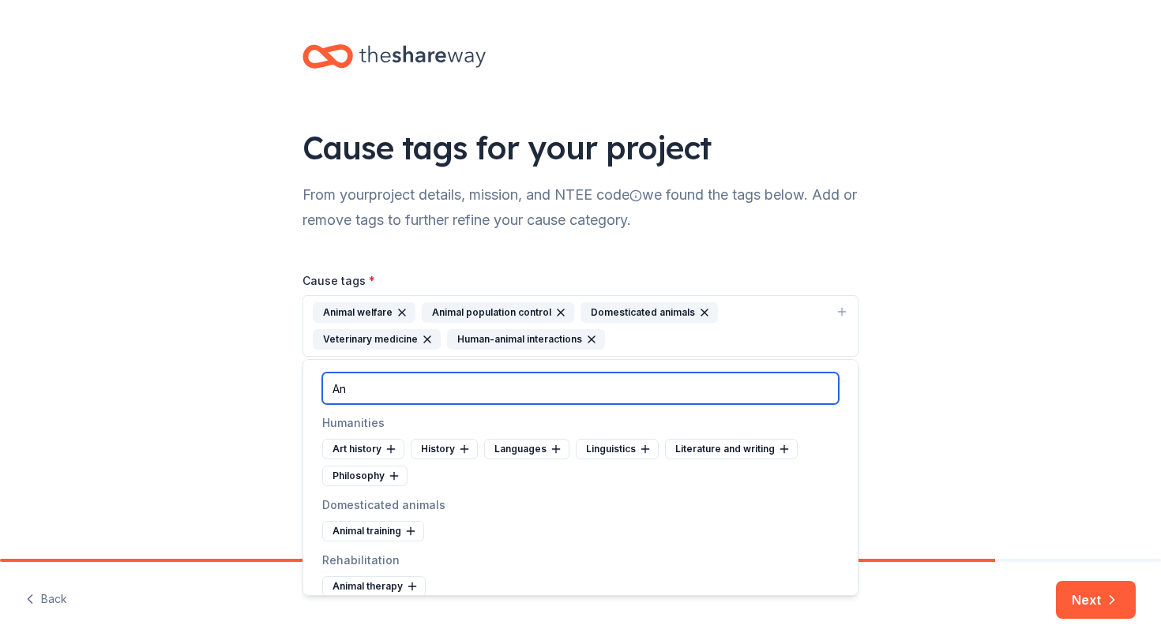
type input "A"
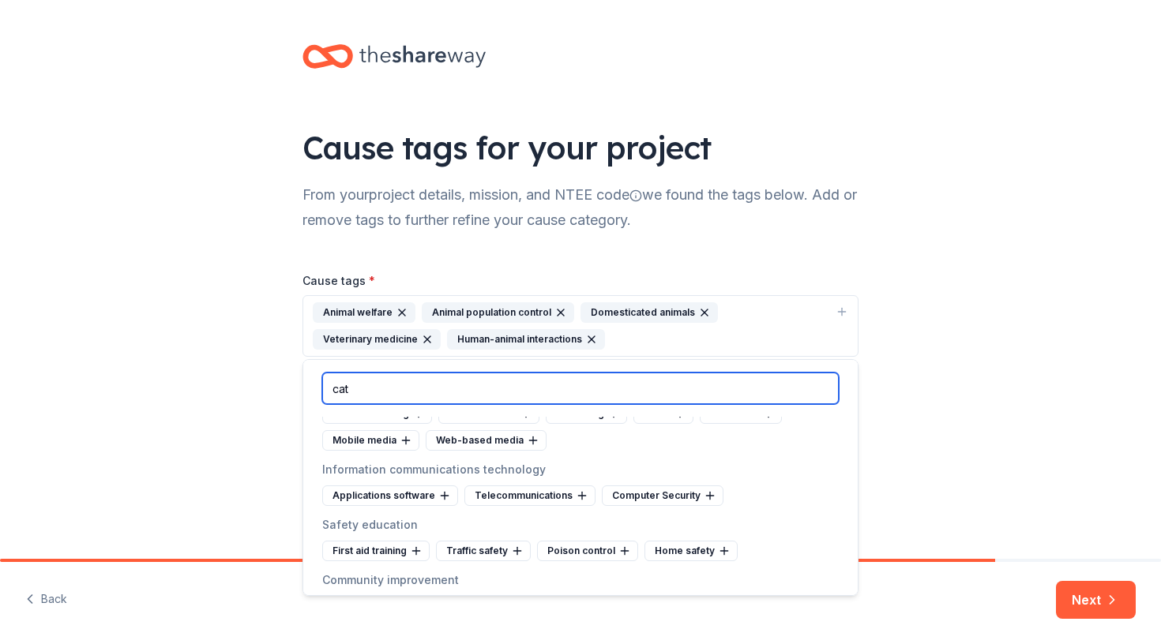
scroll to position [915, 0]
click at [404, 386] on input "cat" at bounding box center [580, 389] width 516 height 32
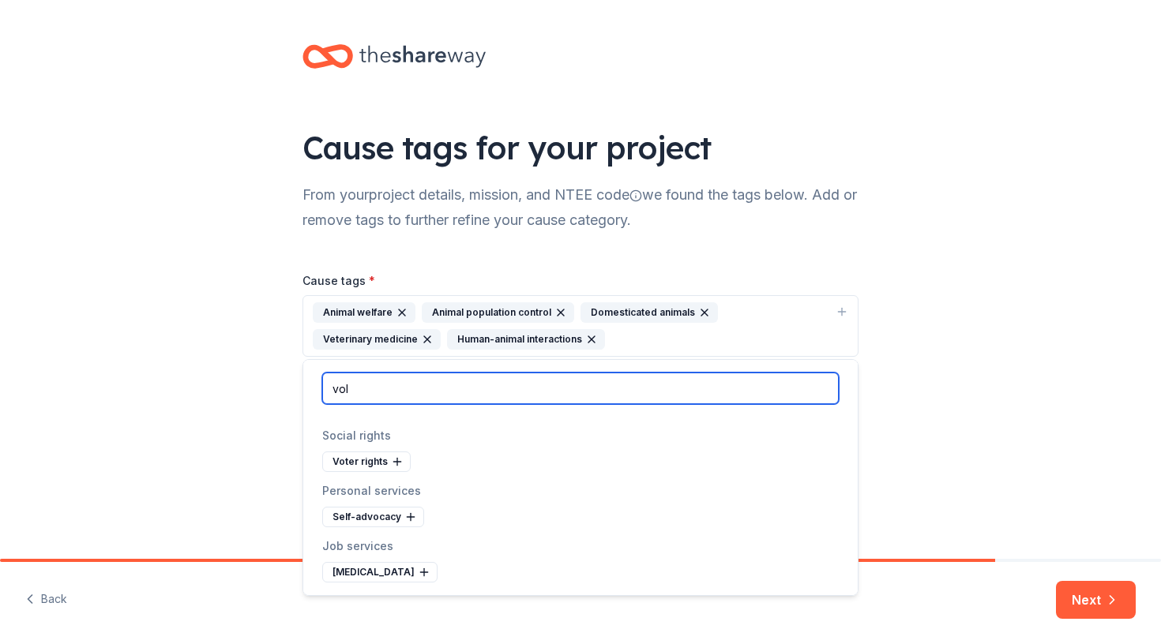
scroll to position [0, 0]
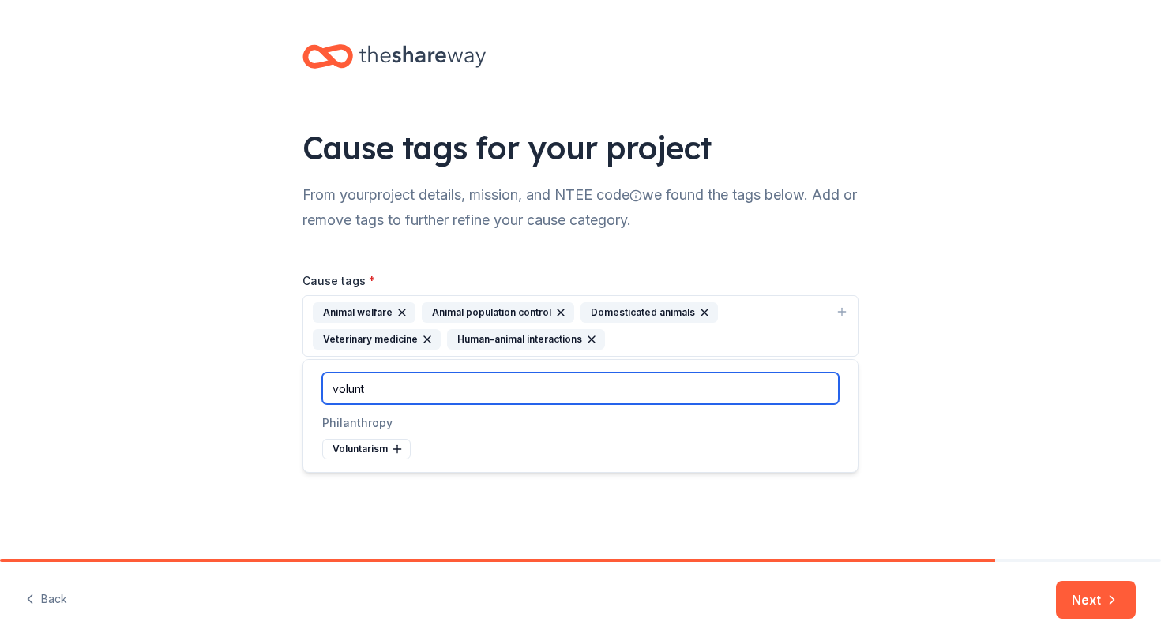
type input "volun"
click at [407, 390] on input "volun" at bounding box center [580, 389] width 516 height 32
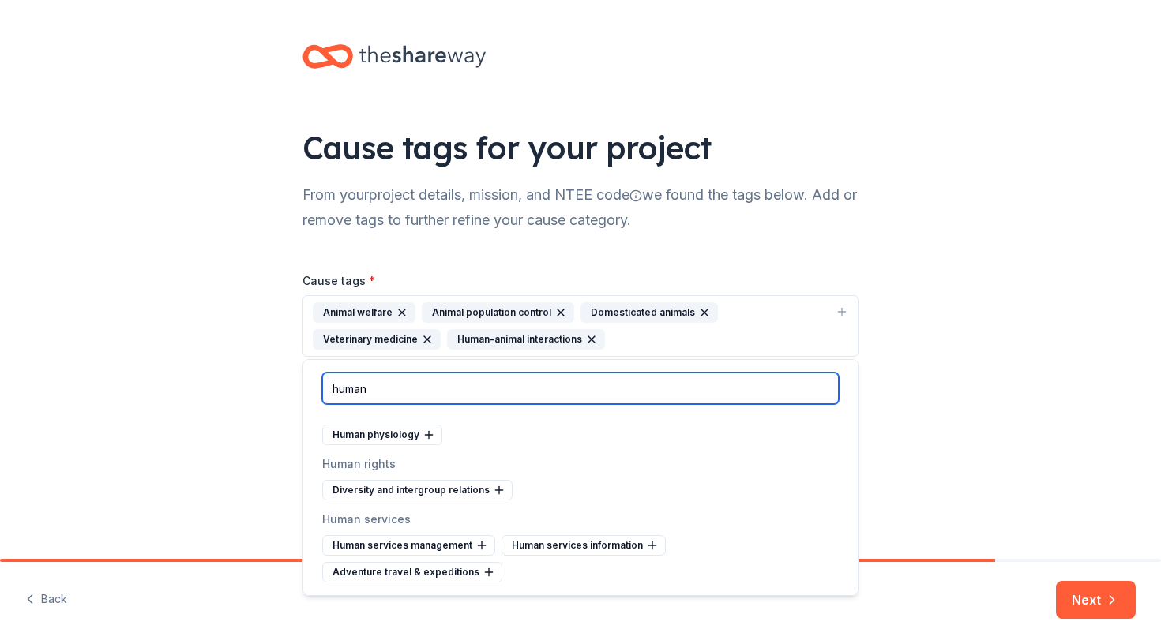
scroll to position [96, 0]
type input "human"
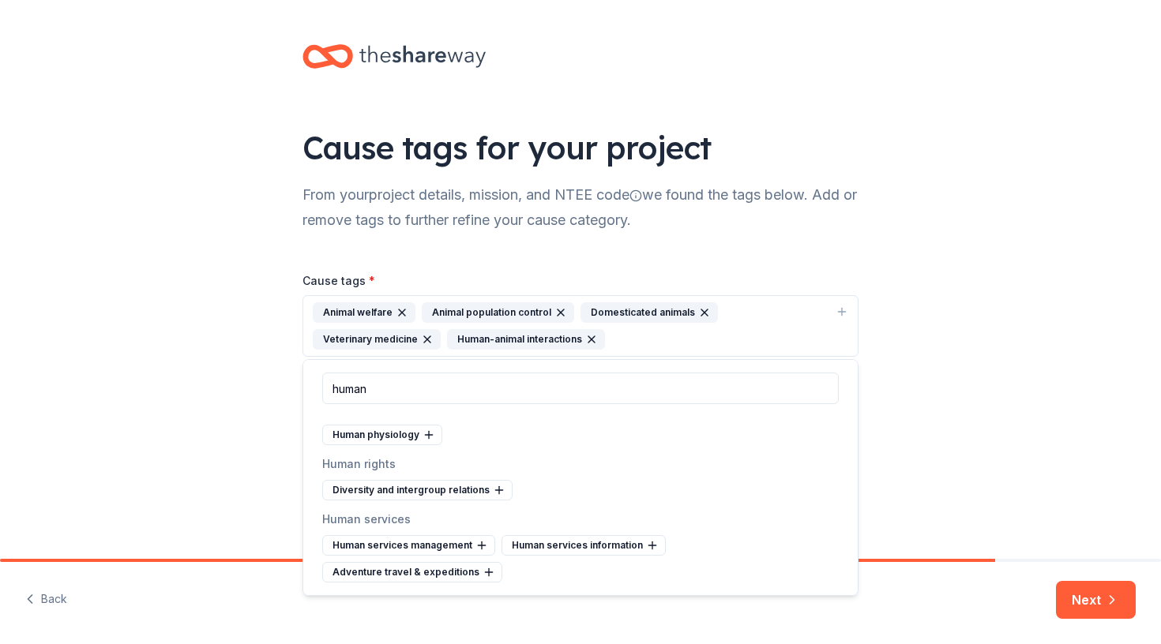
click at [202, 445] on div "Cause tags for your project From your project details, mission, and NTEE code w…" at bounding box center [580, 279] width 1161 height 559
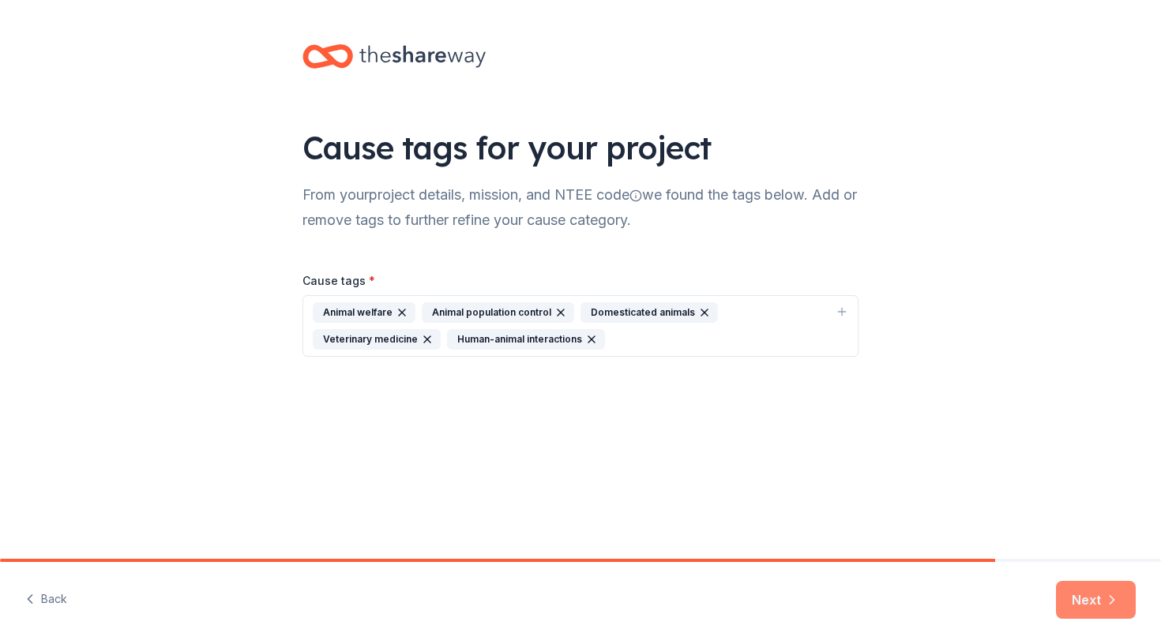
click at [1086, 605] on button "Next" at bounding box center [1096, 600] width 80 height 38
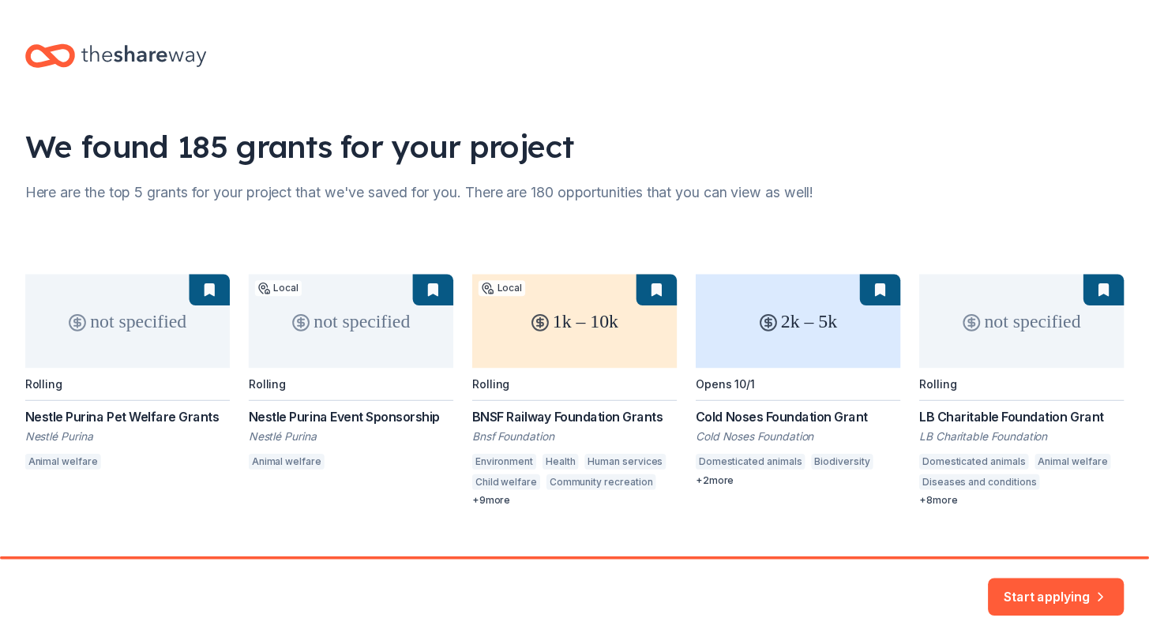
scroll to position [2, 0]
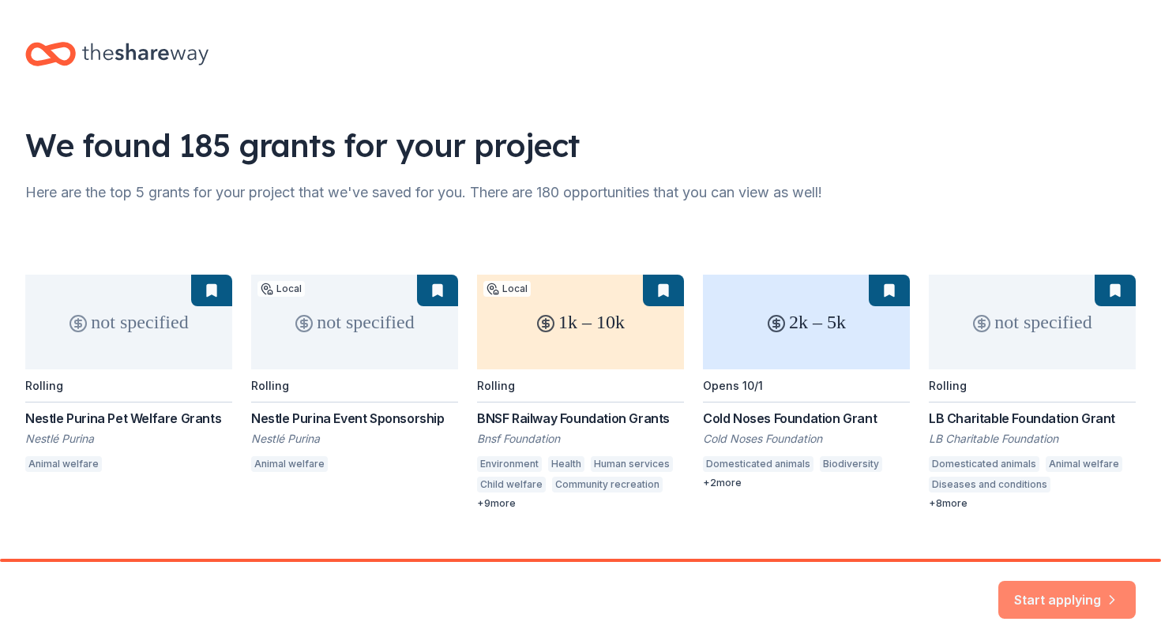
click at [1068, 598] on button "Start applying" at bounding box center [1066, 591] width 137 height 38
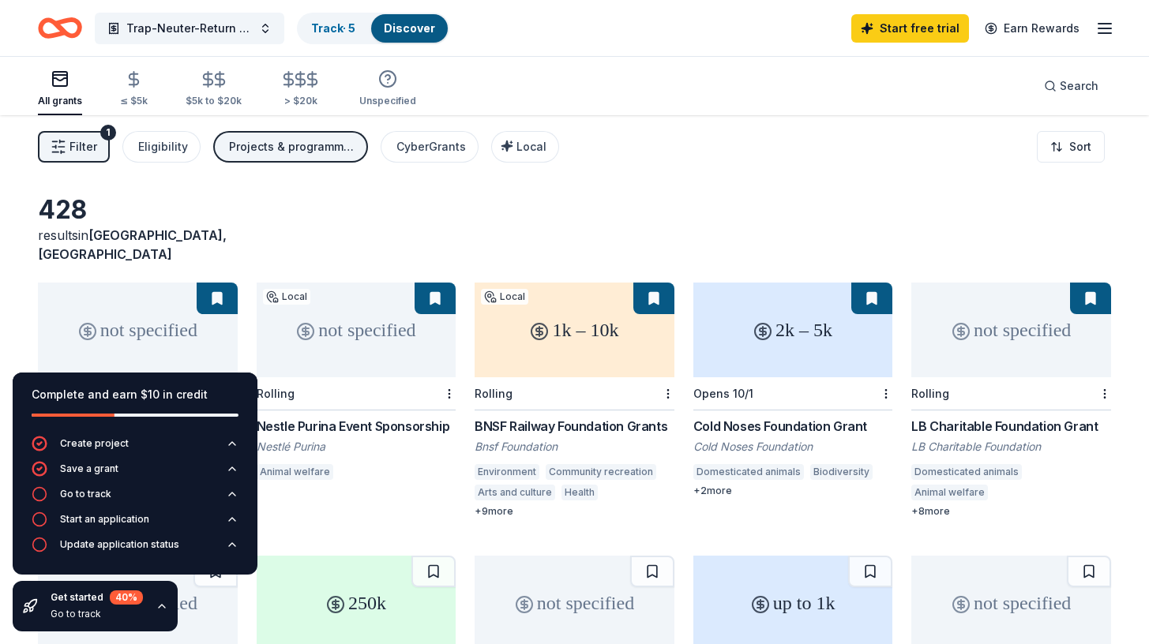
click at [233, 246] on div "428 results in Beaufort, MO not specified Rolling Nestle Purina Pet Welfare Gra…" at bounding box center [574, 529] width 1073 height 671
click at [257, 182] on div "428 results in Beaufort, MO not specified Rolling Nestle Purina Pet Welfare Gra…" at bounding box center [574, 506] width 1149 height 782
click at [173, 161] on button "Eligibility" at bounding box center [161, 147] width 78 height 32
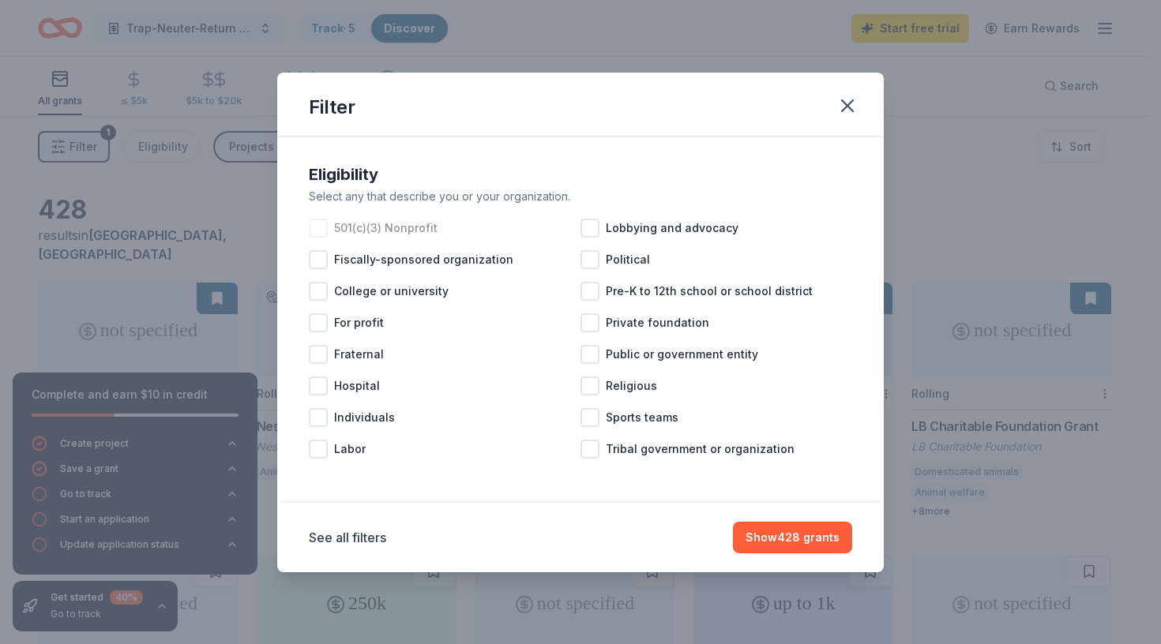
click at [319, 225] on div at bounding box center [318, 228] width 19 height 19
click at [803, 550] on button "Show 378 grants" at bounding box center [793, 538] width 118 height 32
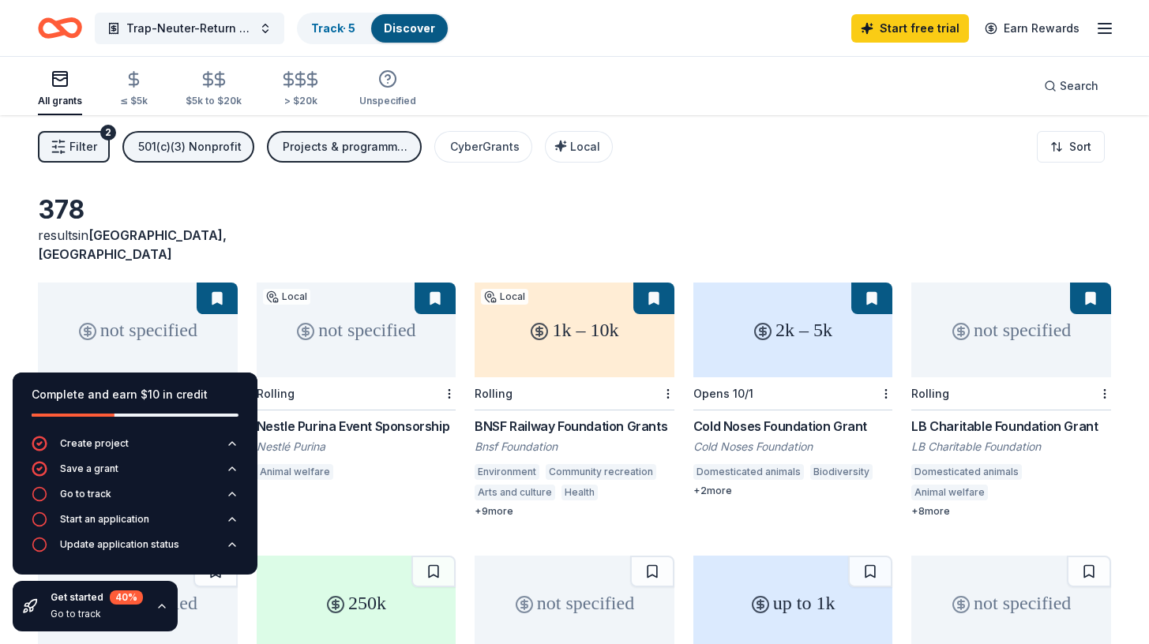
click at [160, 606] on icon "button" at bounding box center [162, 606] width 13 height 13
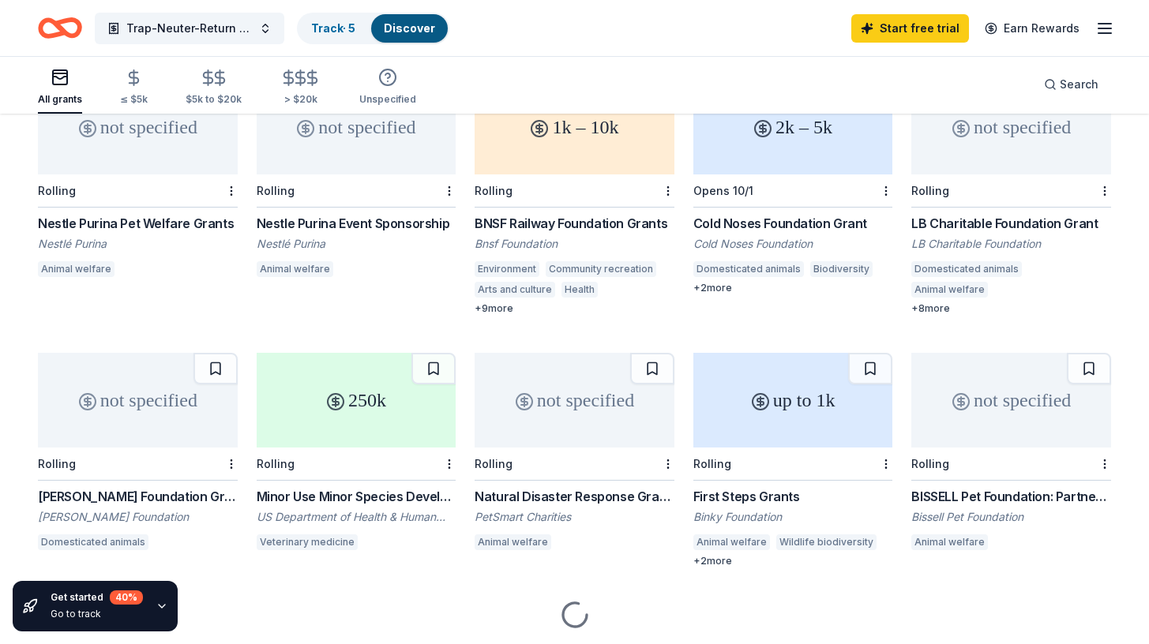
scroll to position [107, 0]
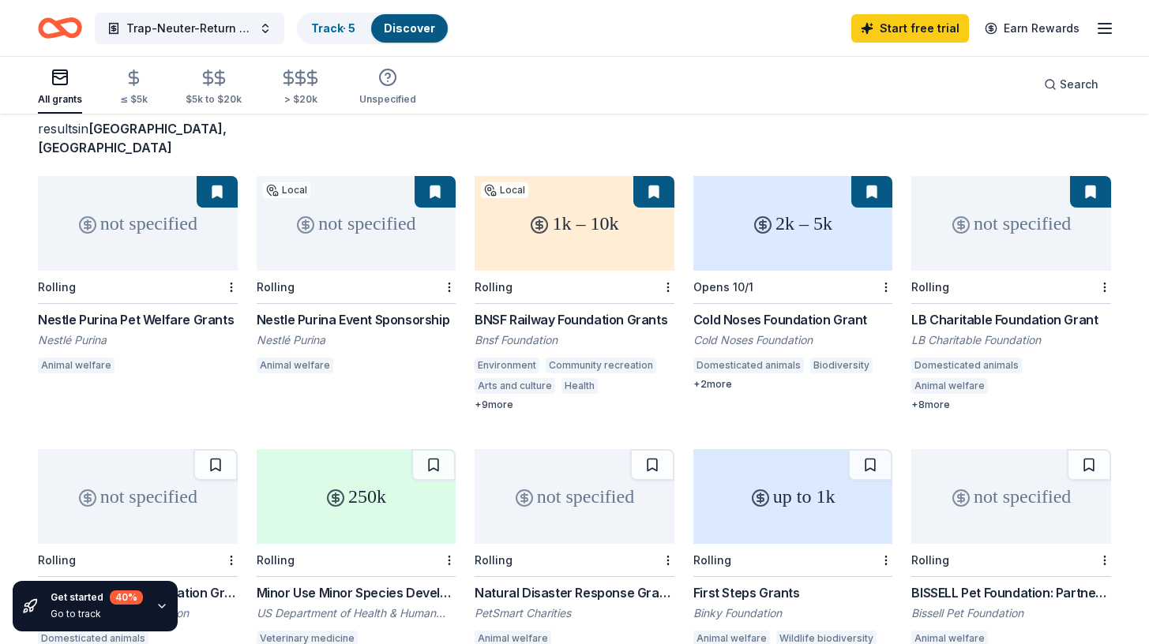
click at [149, 310] on div "Nestle Purina Pet Welfare Grants" at bounding box center [138, 319] width 200 height 19
click at [326, 206] on div "not specified" at bounding box center [357, 223] width 200 height 95
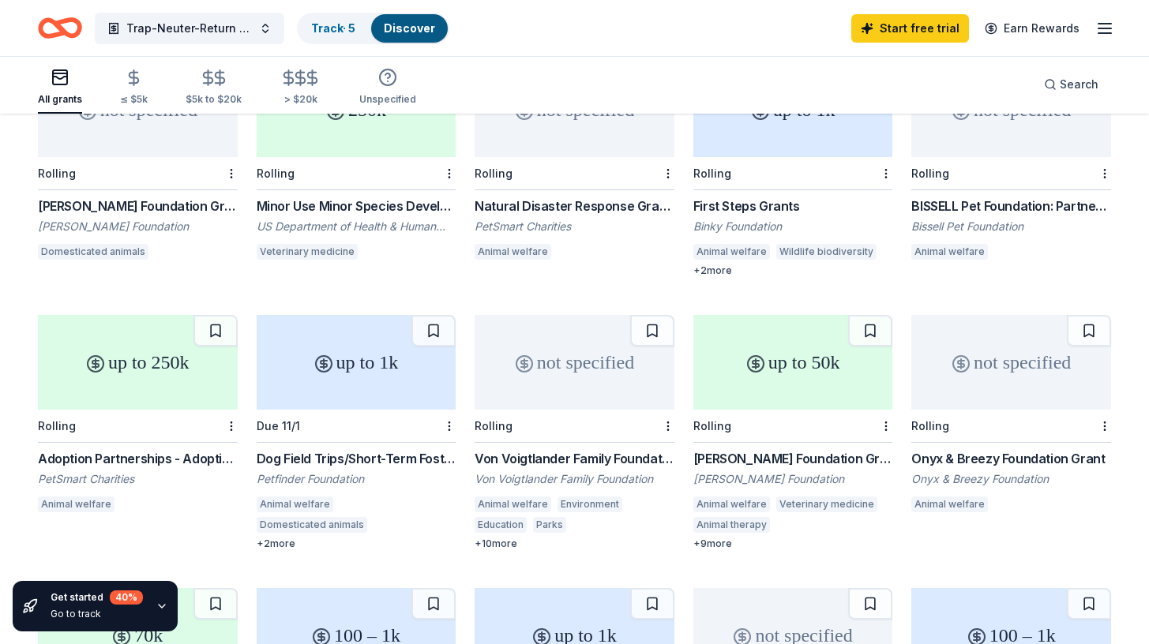
scroll to position [495, 0]
click at [131, 448] on div "Adoption Partnerships - Adoption Rewards & Adoption Event Grants" at bounding box center [138, 457] width 200 height 19
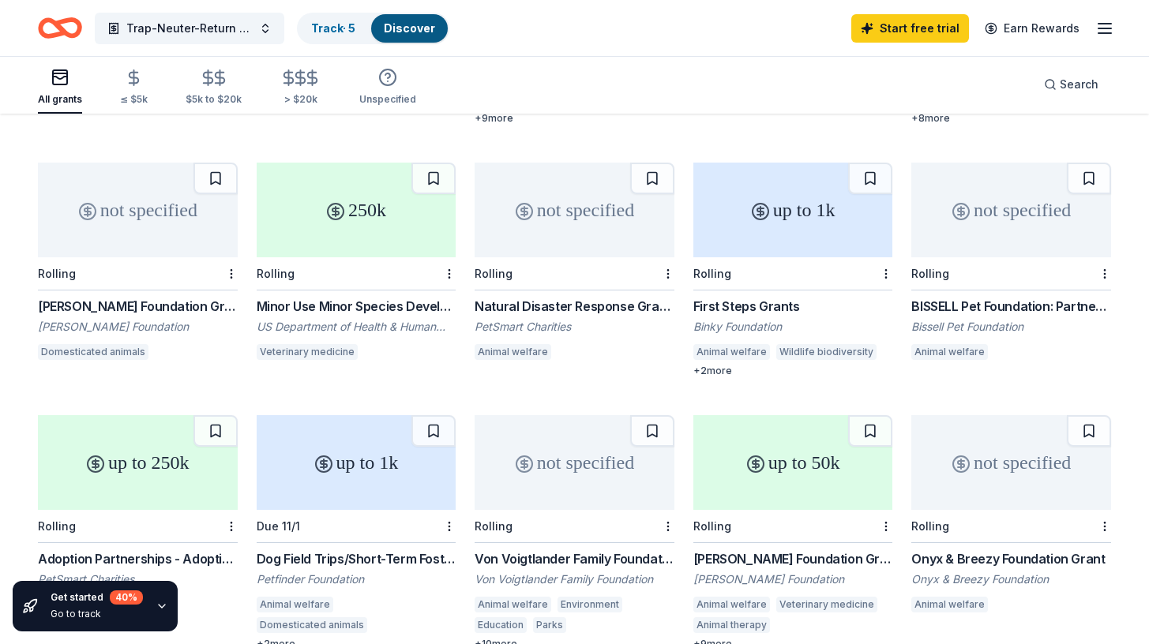
scroll to position [389, 0]
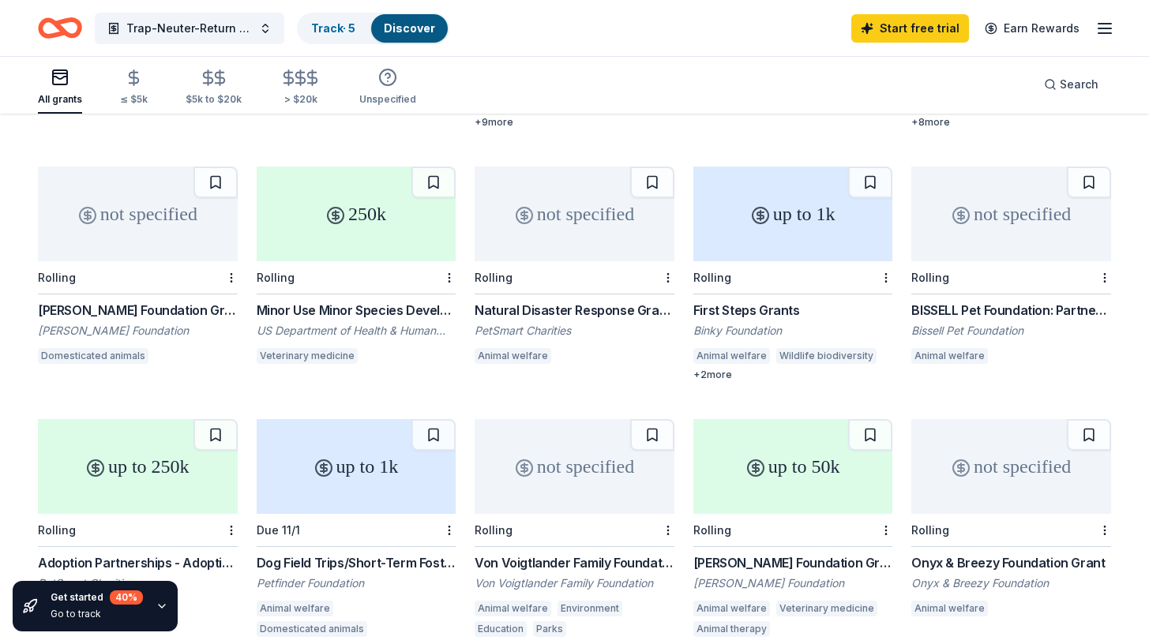
click at [933, 301] on div "BISSELL Pet Foundation: Partners for Pets" at bounding box center [1011, 310] width 200 height 19
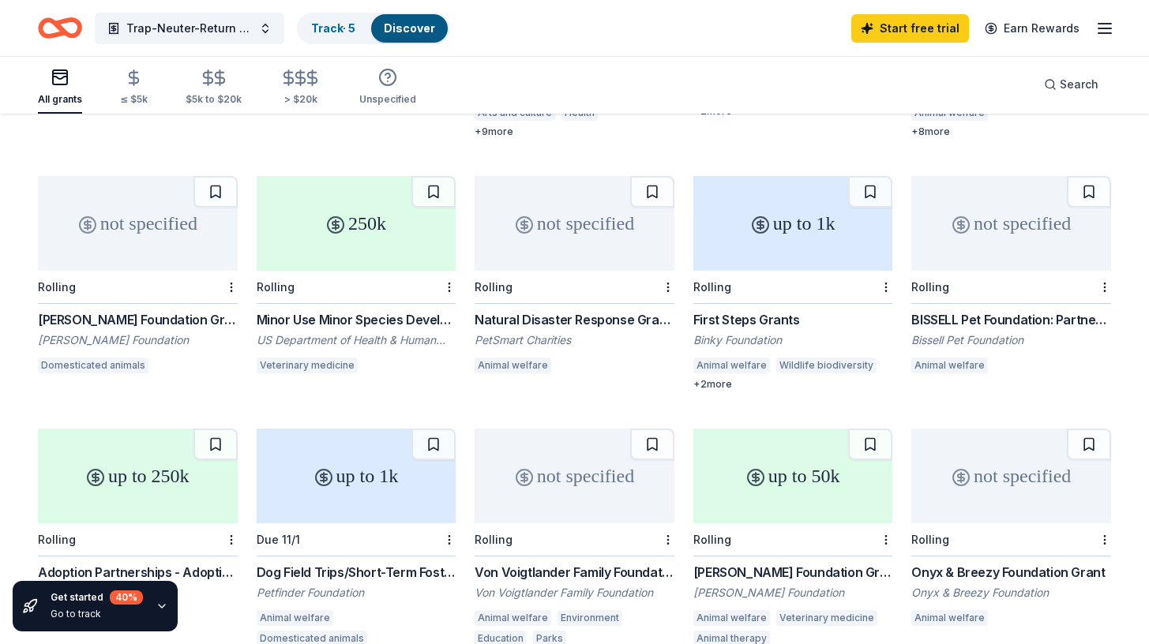
scroll to position [380, 0]
click at [772, 310] on div "First Steps Grants" at bounding box center [793, 319] width 200 height 19
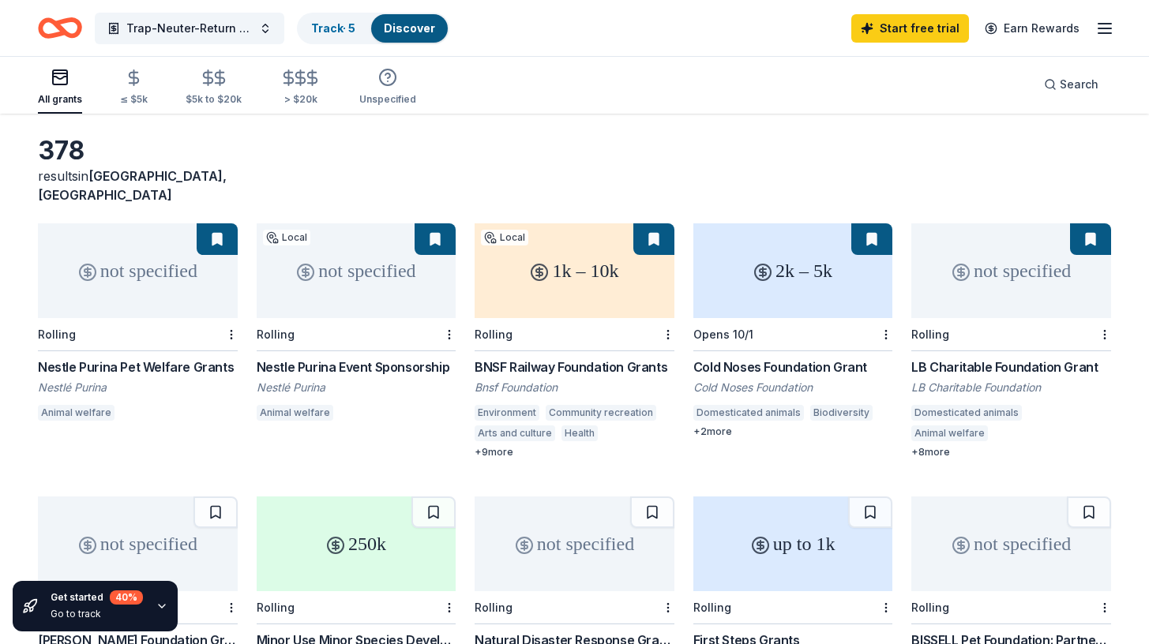
scroll to position [62, 0]
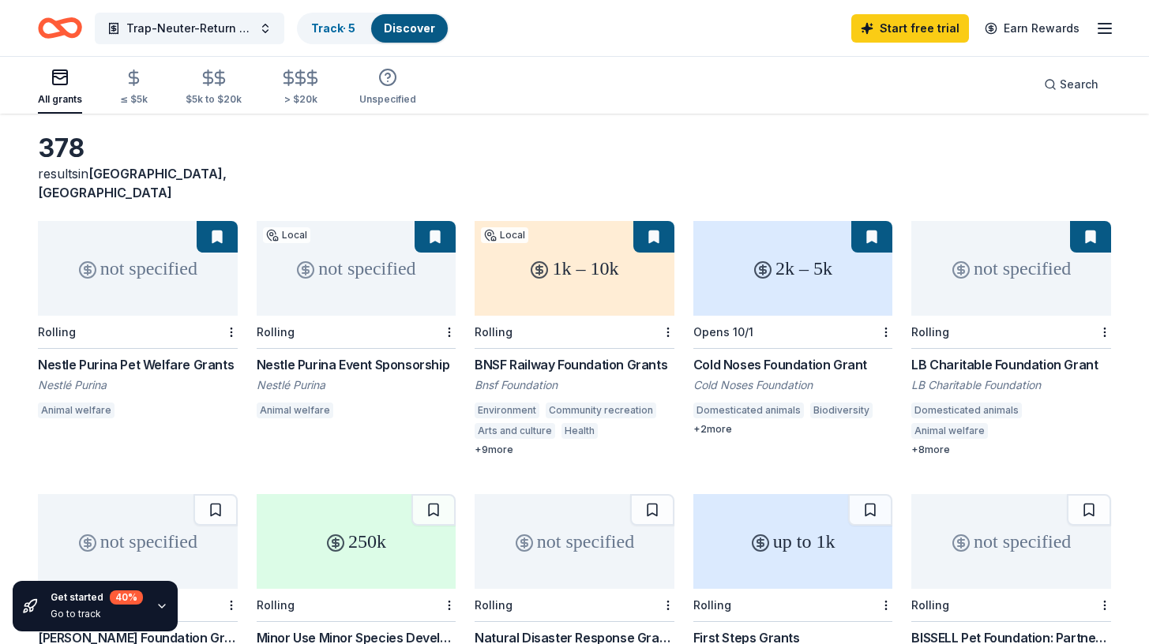
click at [587, 355] on div "BNSF Railway Foundation Grants" at bounding box center [575, 364] width 200 height 19
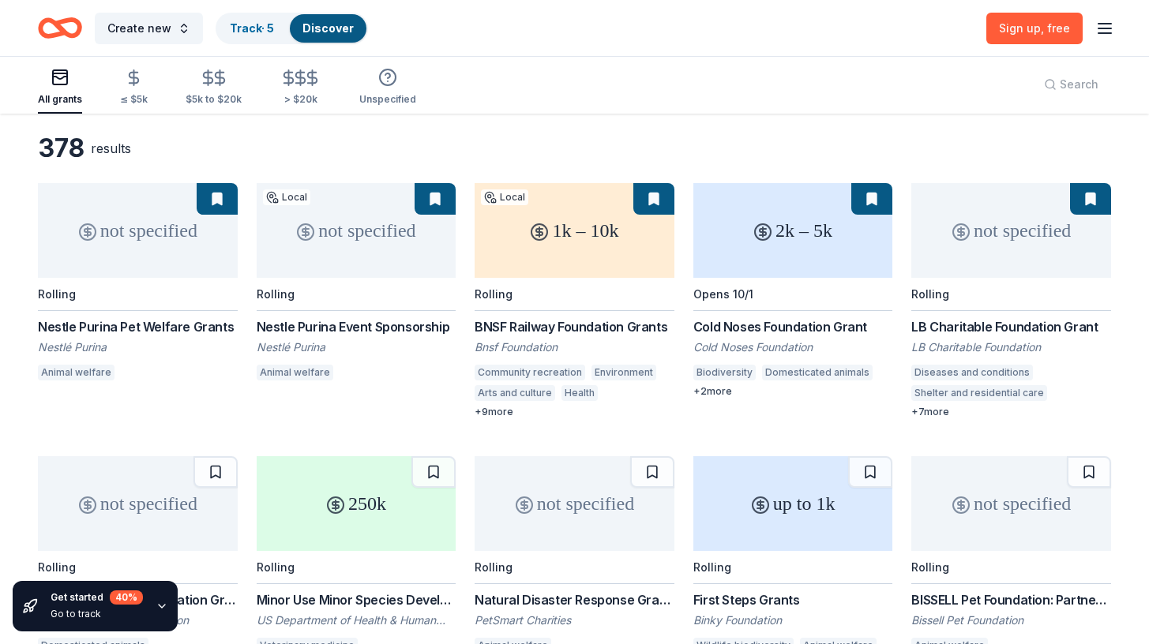
click at [1081, 332] on div "LB Charitable Foundation Grant" at bounding box center [1011, 326] width 200 height 19
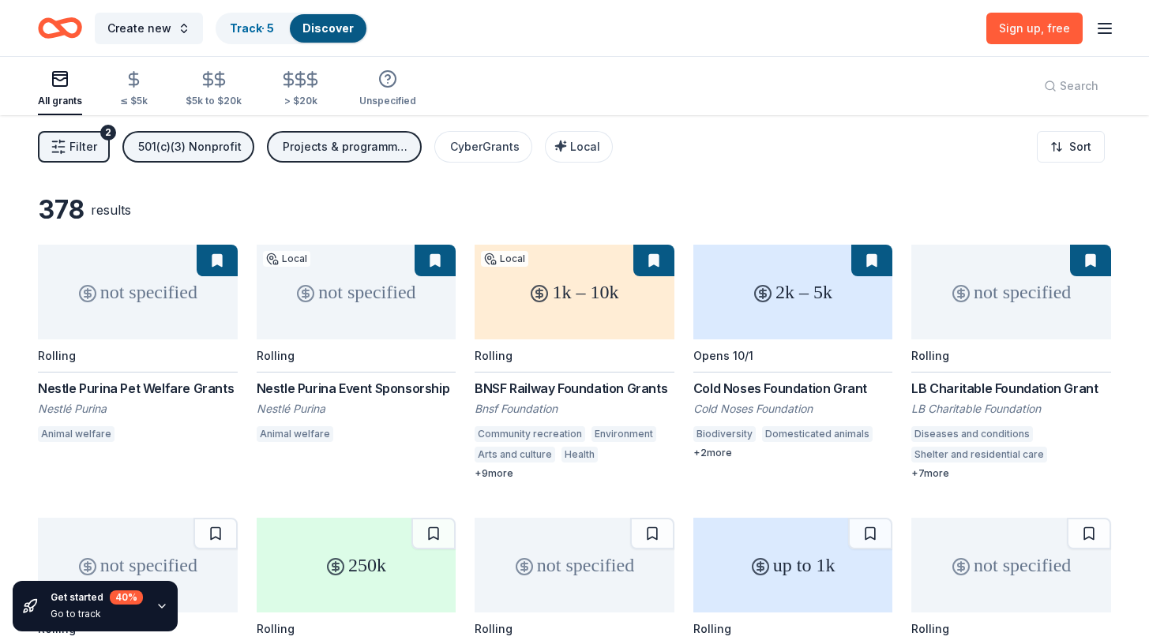
scroll to position [0, 0]
click at [348, 161] on button "Projects & programming" at bounding box center [344, 147] width 155 height 32
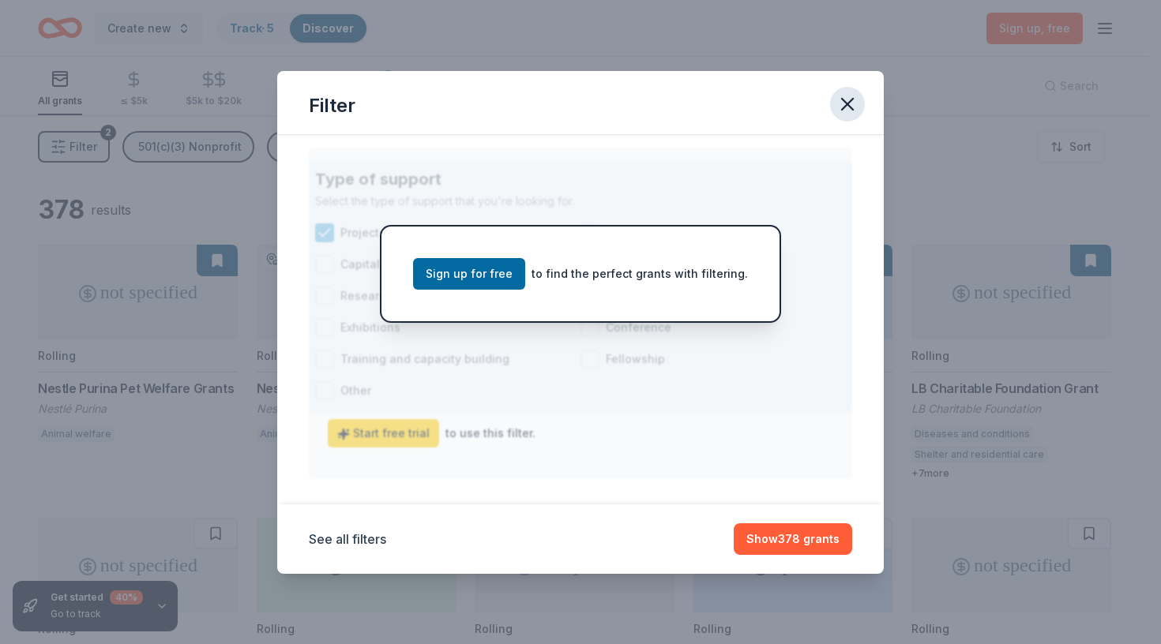
click at [847, 102] on icon "button" at bounding box center [847, 104] width 22 height 22
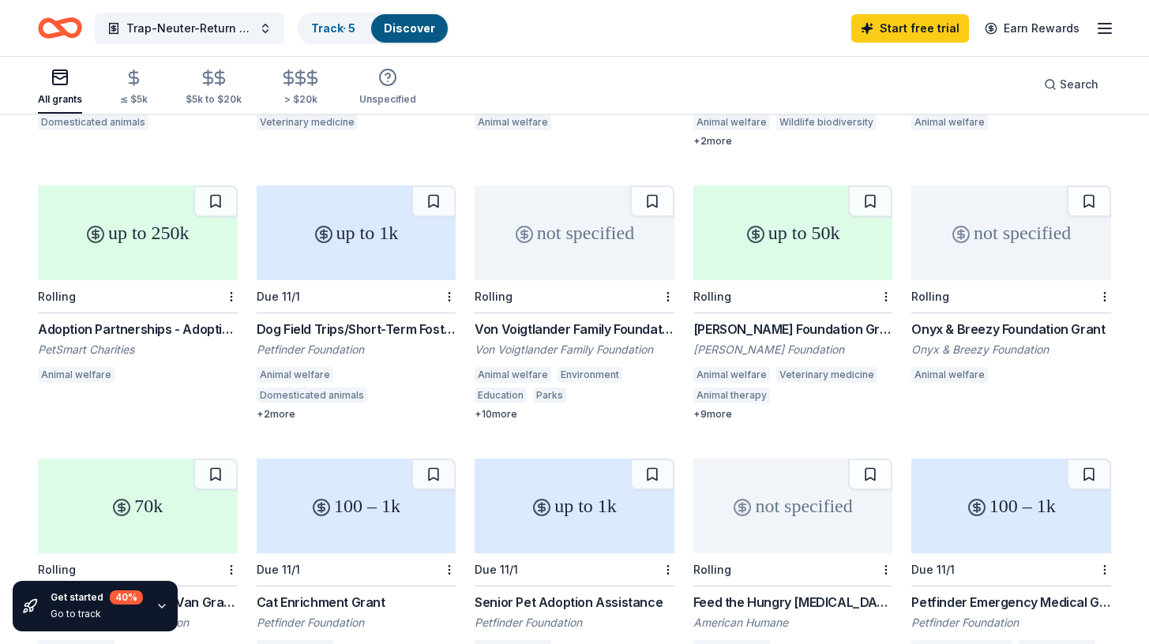
scroll to position [626, 0]
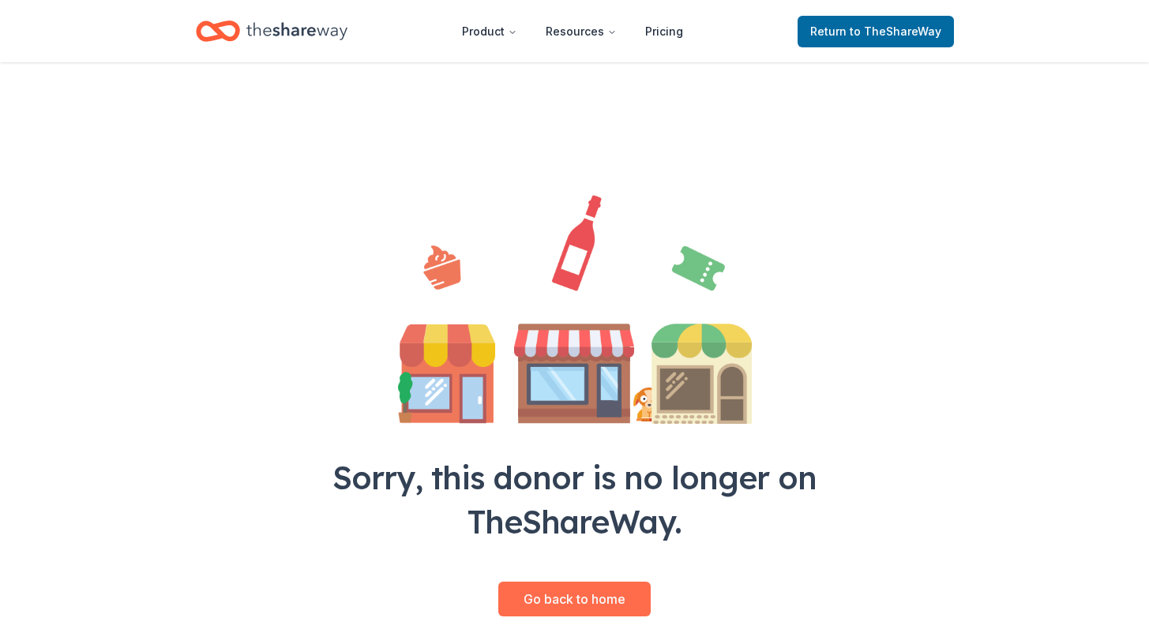
click at [576, 589] on link "Go back to home" at bounding box center [574, 599] width 152 height 35
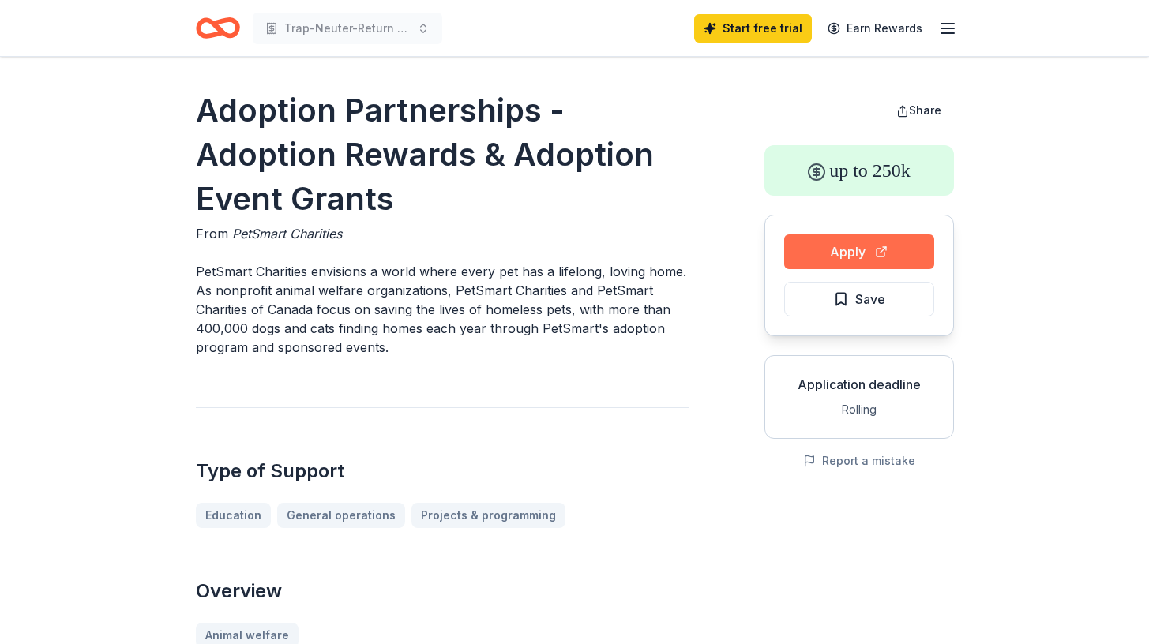
click at [871, 256] on button "Apply" at bounding box center [859, 252] width 150 height 35
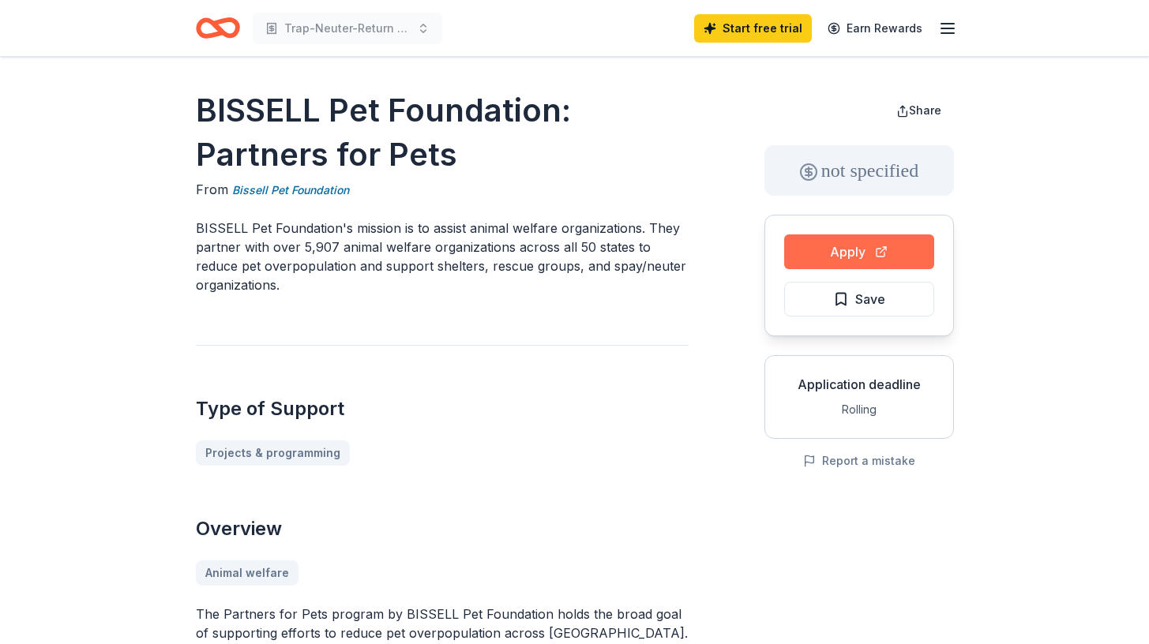
click at [861, 249] on button "Apply" at bounding box center [859, 252] width 150 height 35
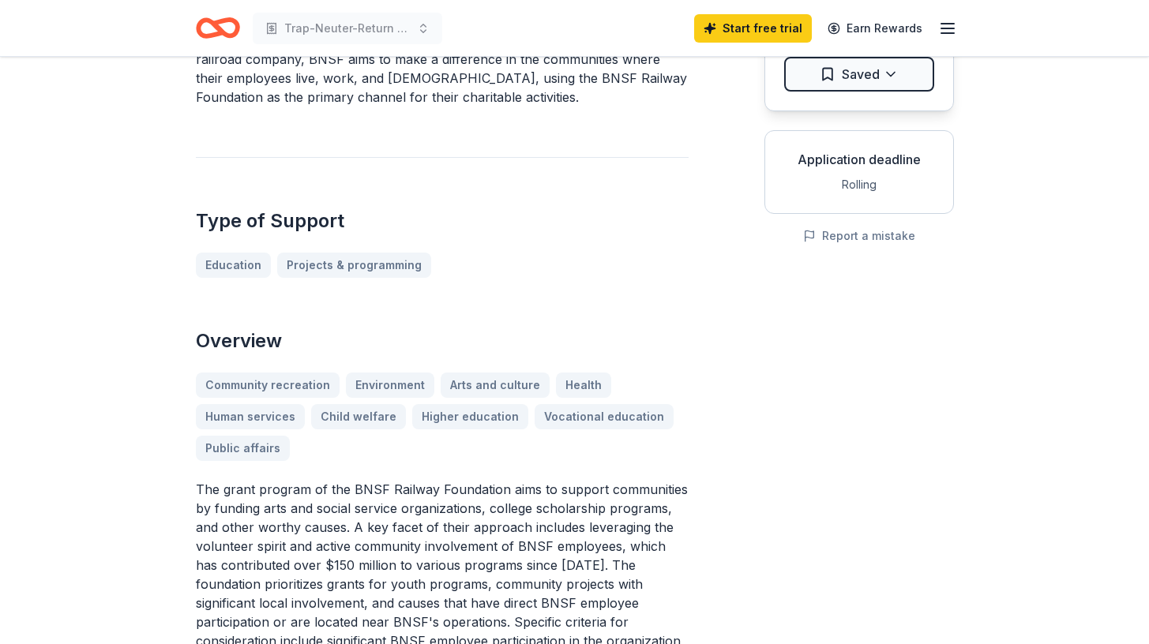
scroll to position [225, 0]
